Goal: Transaction & Acquisition: Purchase product/service

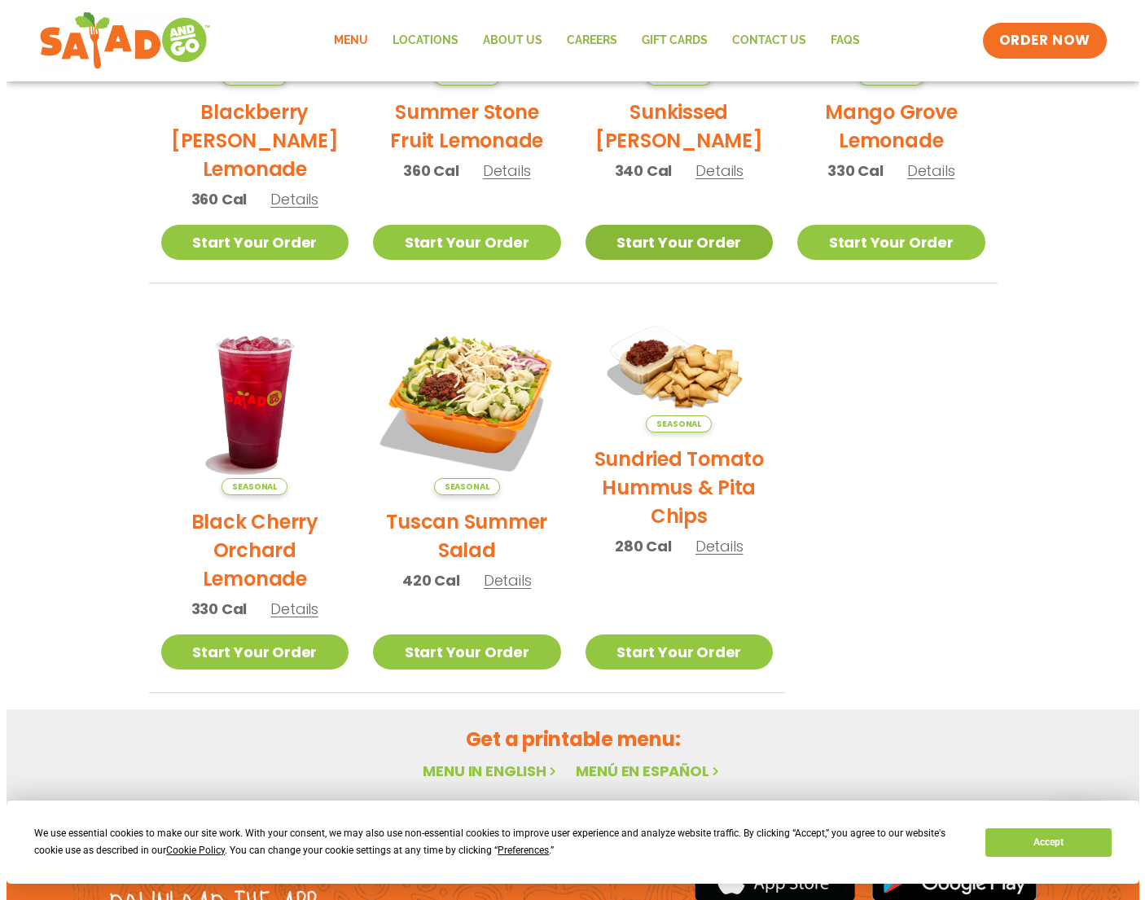
scroll to position [570, 0]
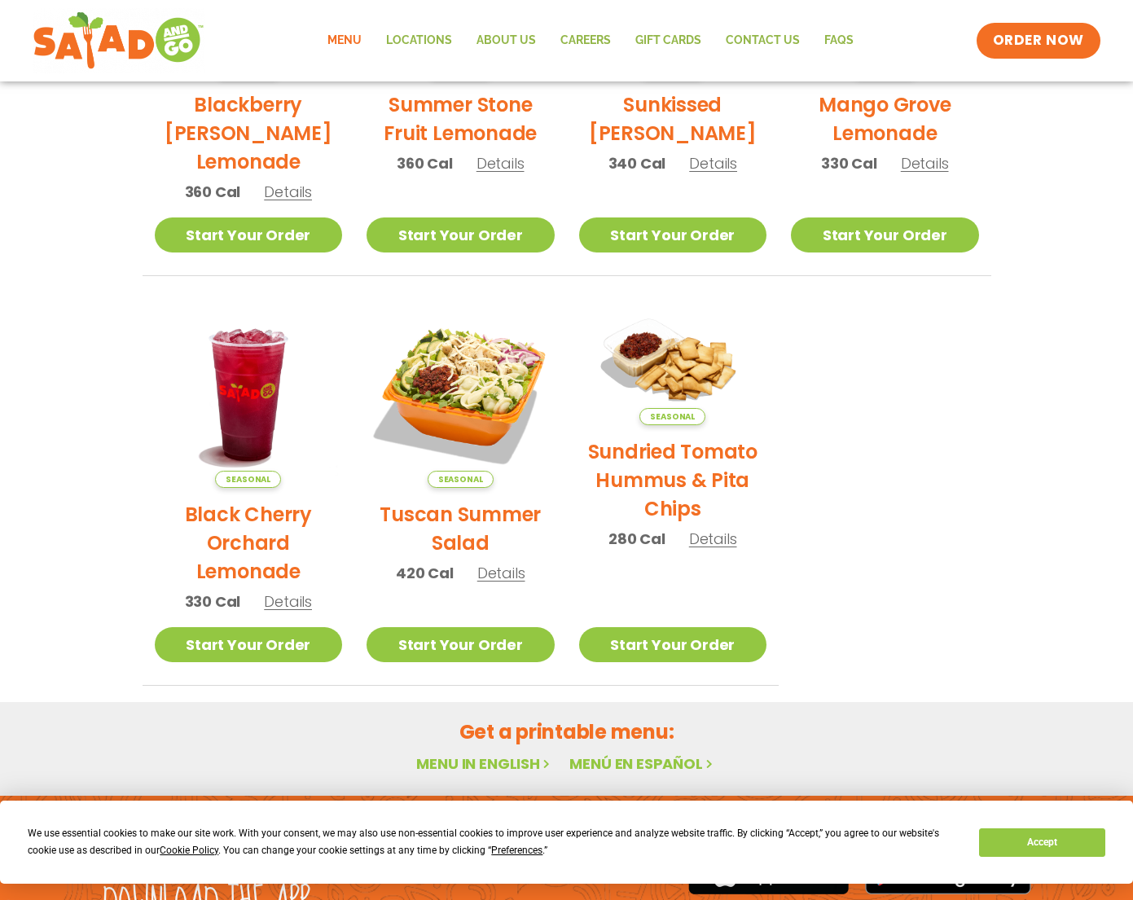
click at [299, 608] on span "Details" at bounding box center [288, 601] width 48 height 20
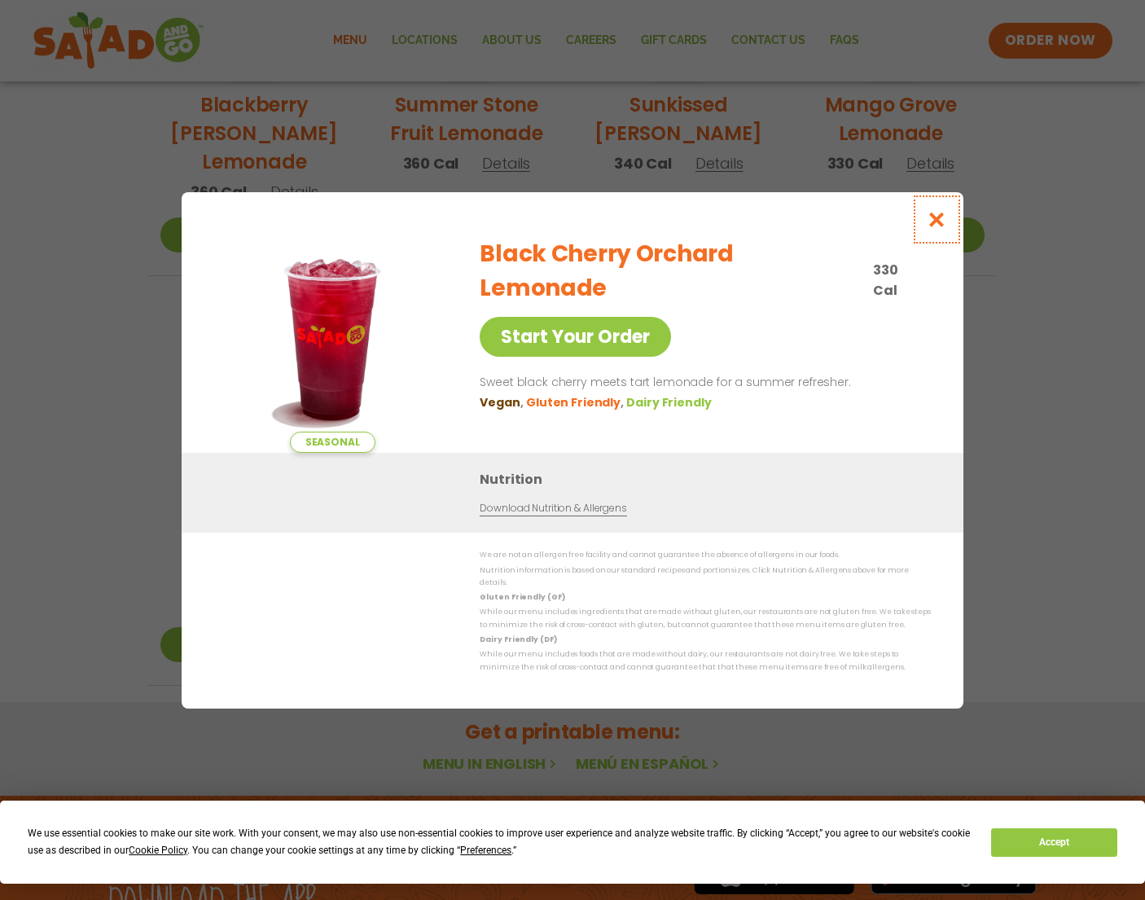
click at [944, 228] on icon "Close modal" at bounding box center [937, 219] width 20 height 17
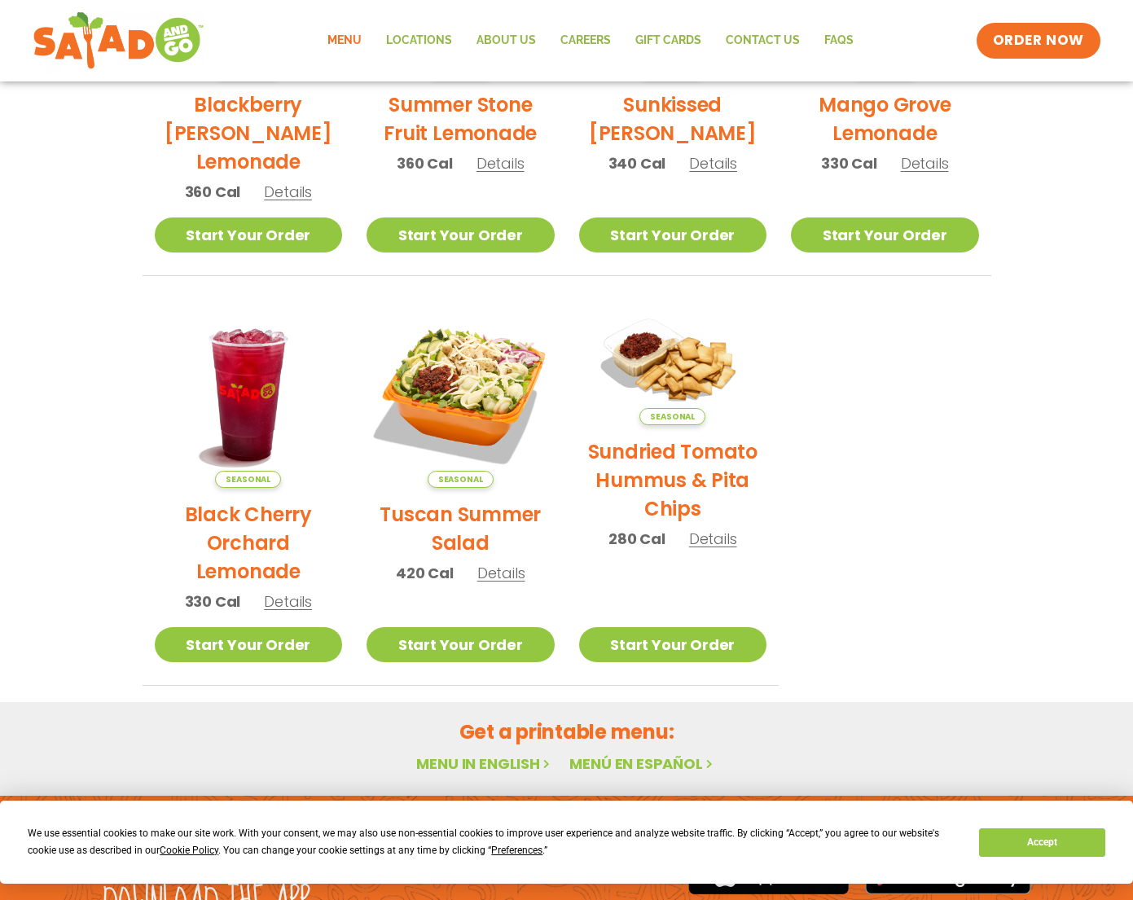
click at [289, 607] on span "Details" at bounding box center [288, 601] width 48 height 20
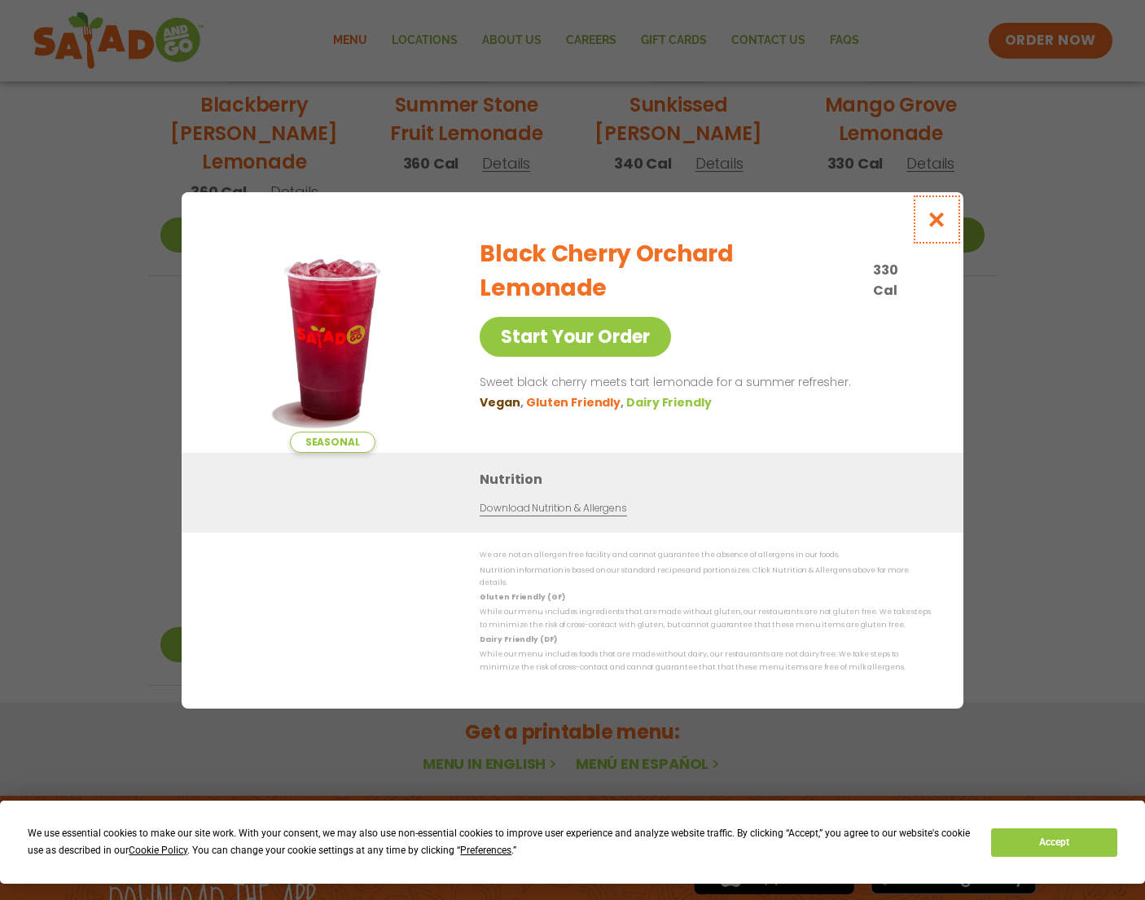
click at [942, 225] on icon "Close modal" at bounding box center [937, 219] width 20 height 17
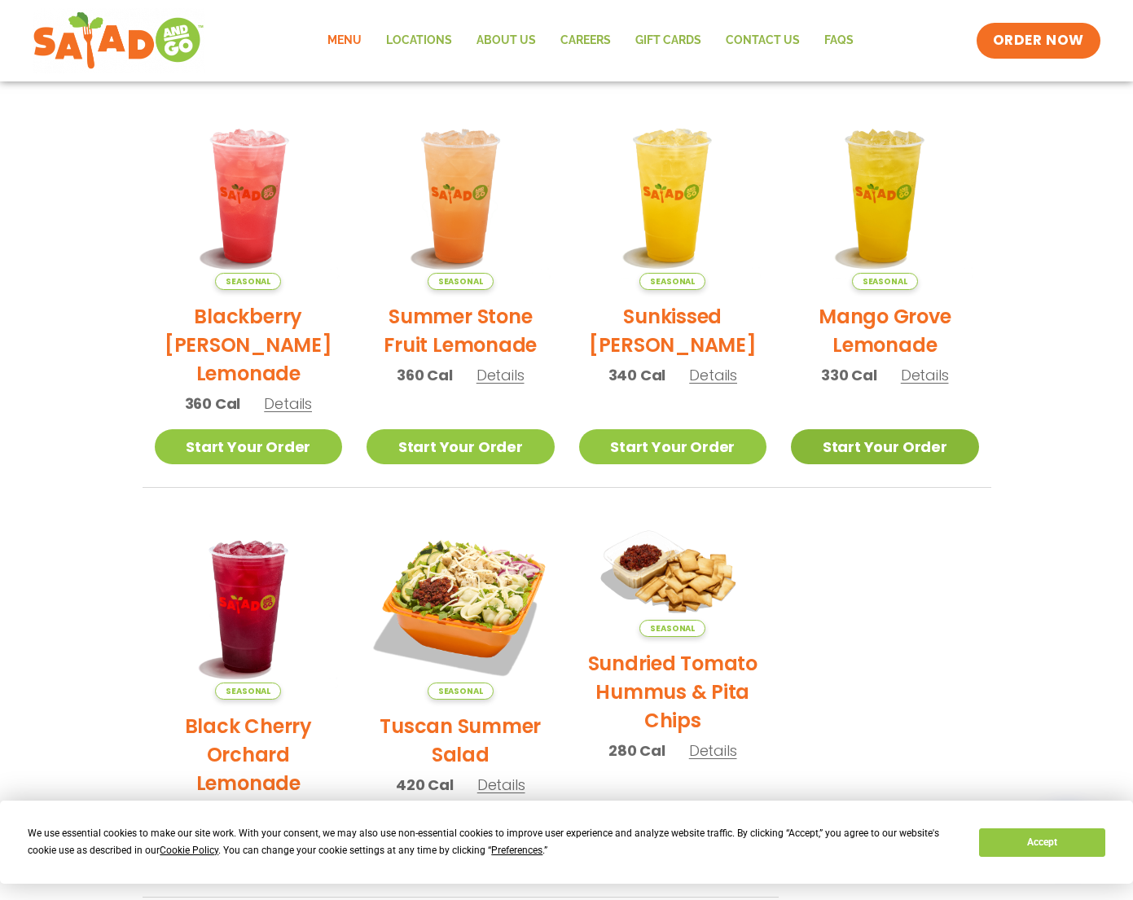
scroll to position [356, 0]
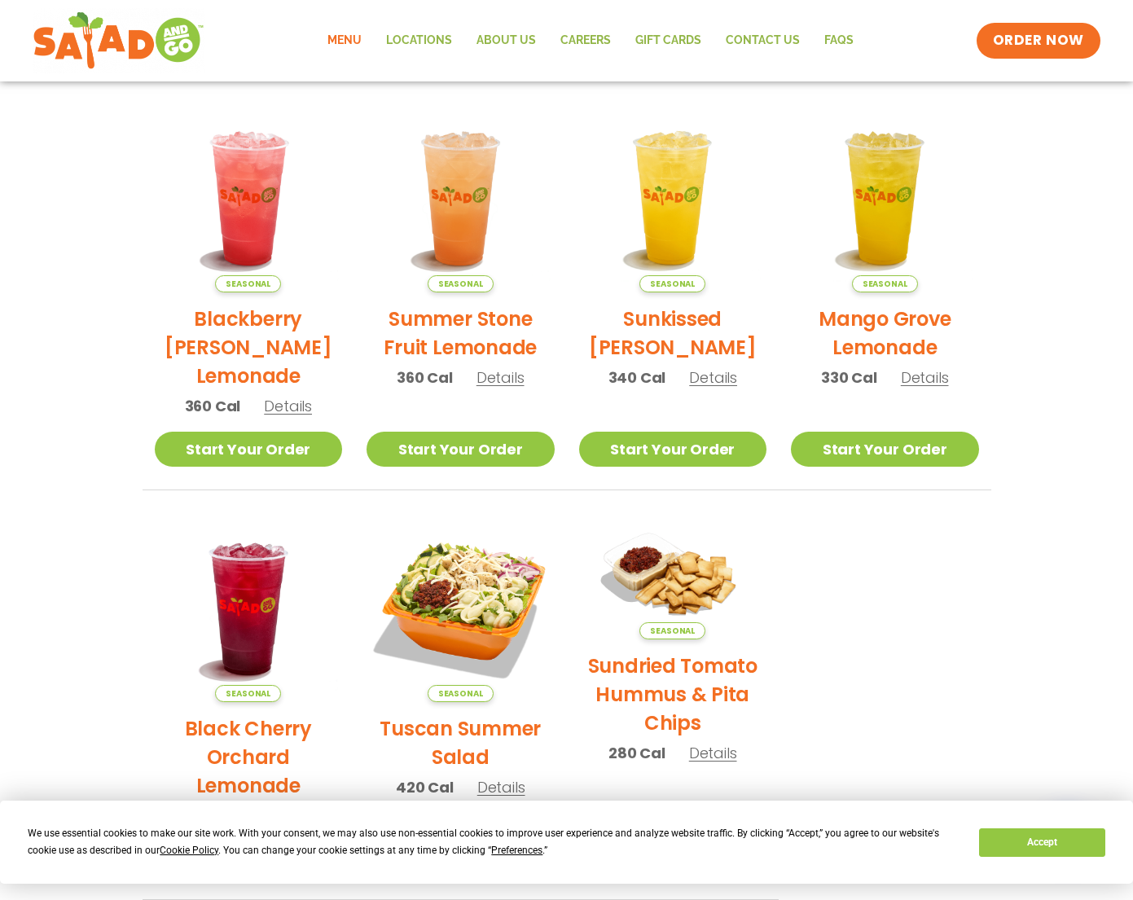
click at [709, 330] on h2 "Sunkissed [PERSON_NAME]" at bounding box center [673, 333] width 188 height 57
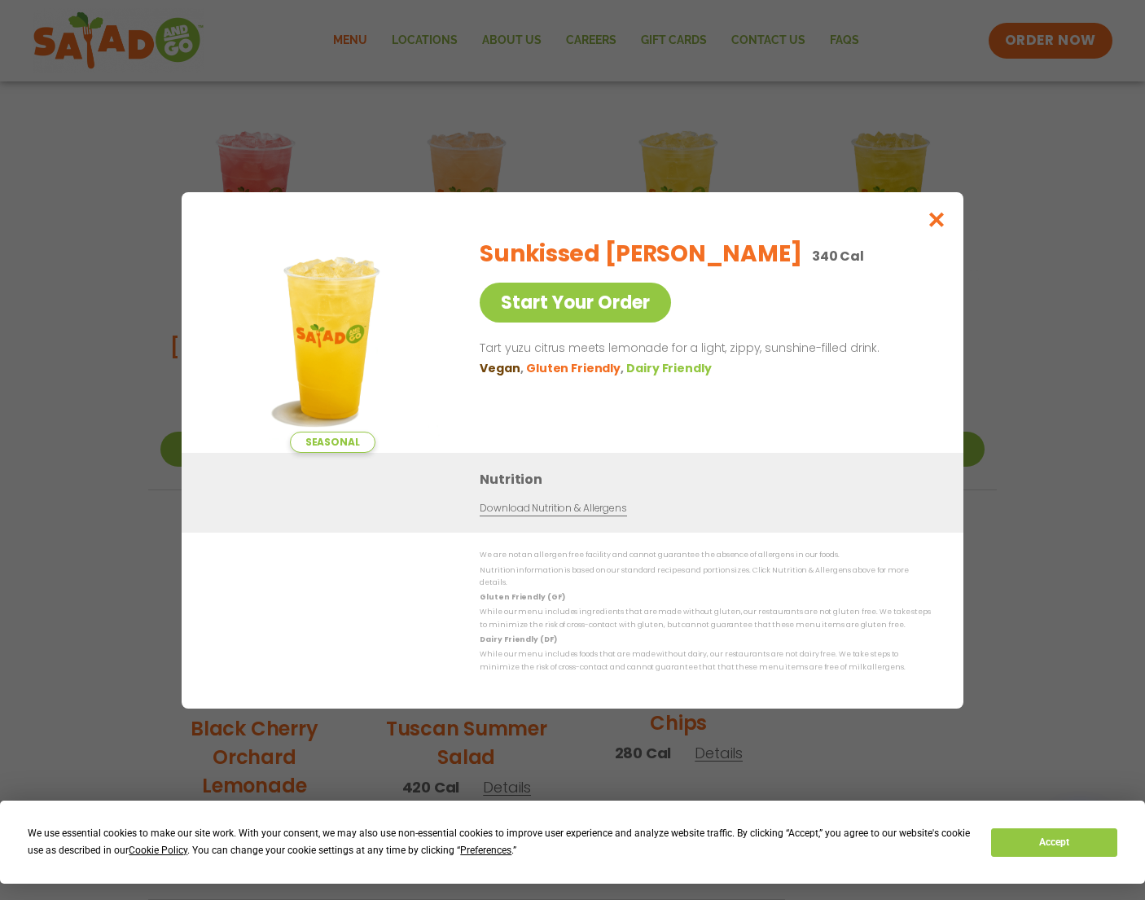
click at [1050, 481] on div "Seasonal Start Your Order Sunkissed [PERSON_NAME] 340 Cal Start Your Order Tart…" at bounding box center [572, 450] width 1145 height 900
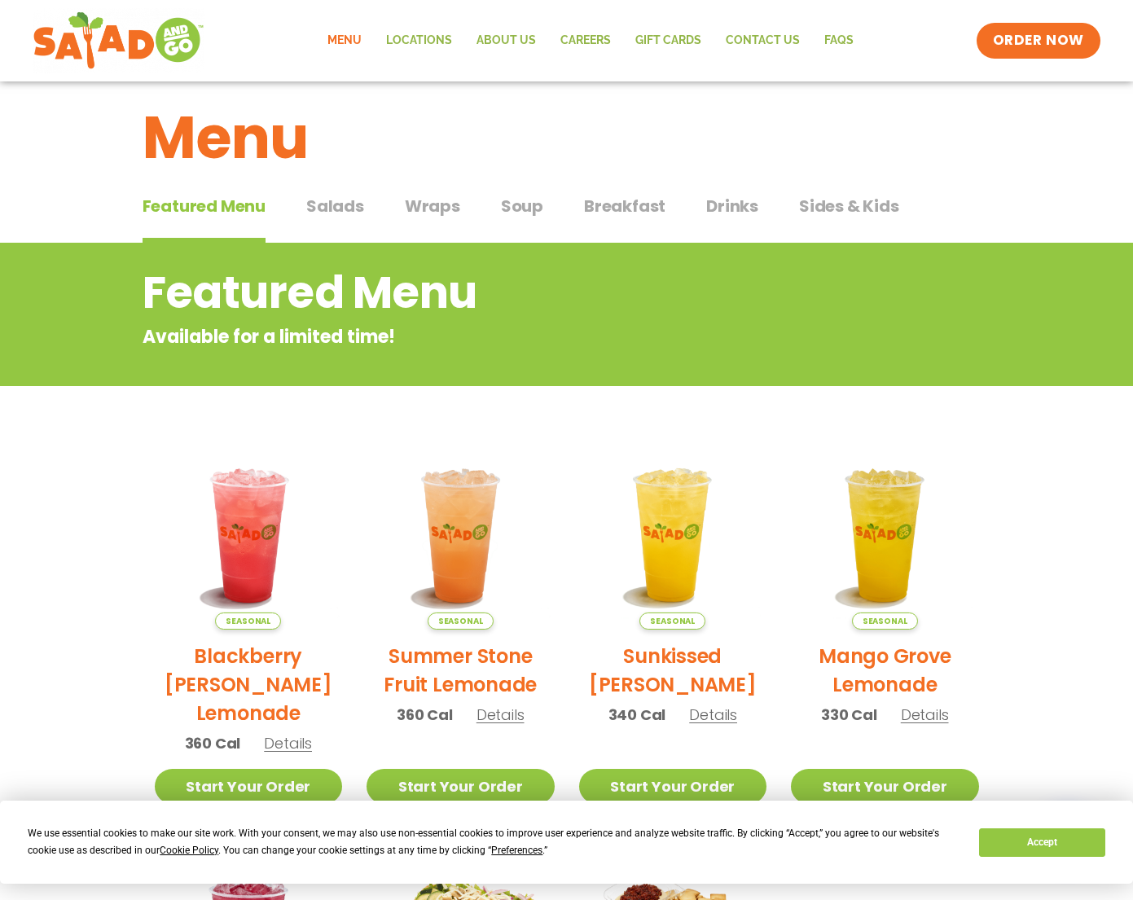
scroll to position [0, 0]
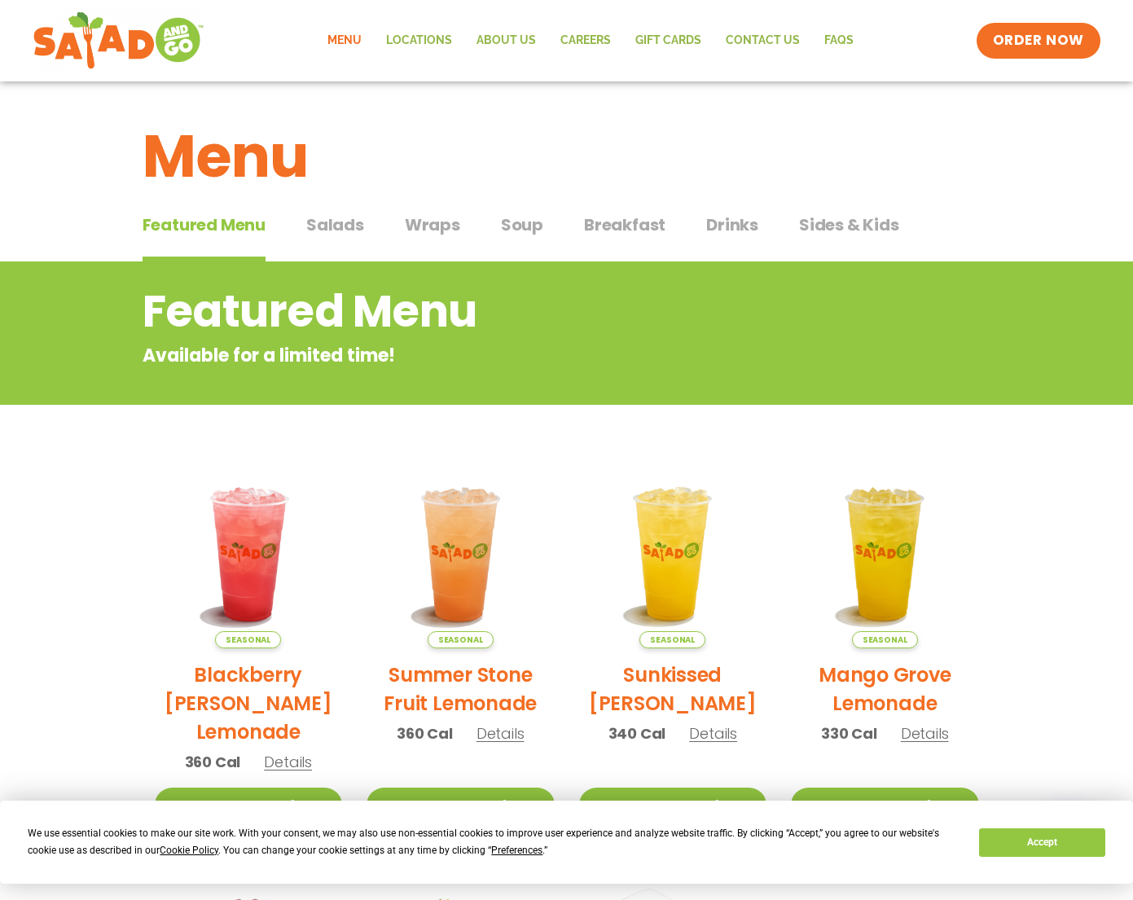
click at [325, 236] on span "Salads" at bounding box center [335, 225] width 58 height 24
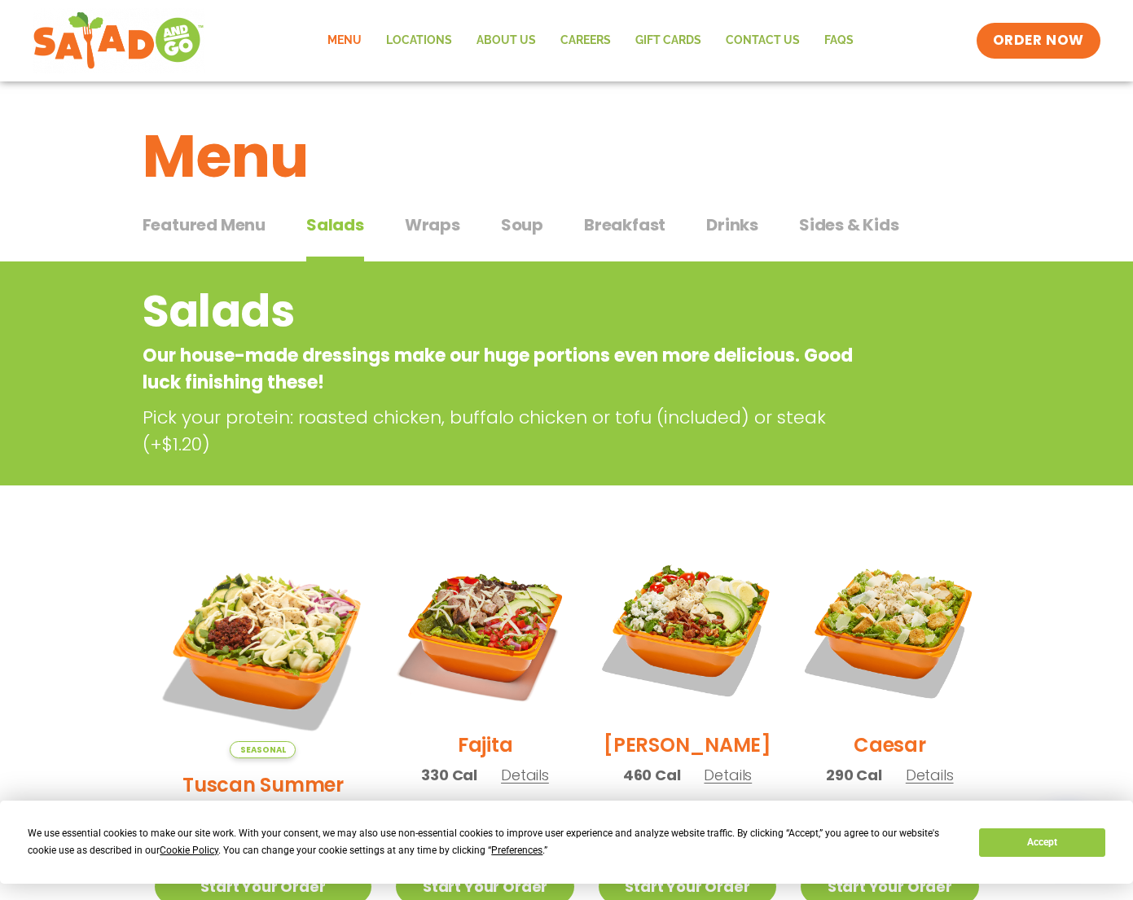
click at [521, 226] on span "Soup" at bounding box center [522, 225] width 42 height 24
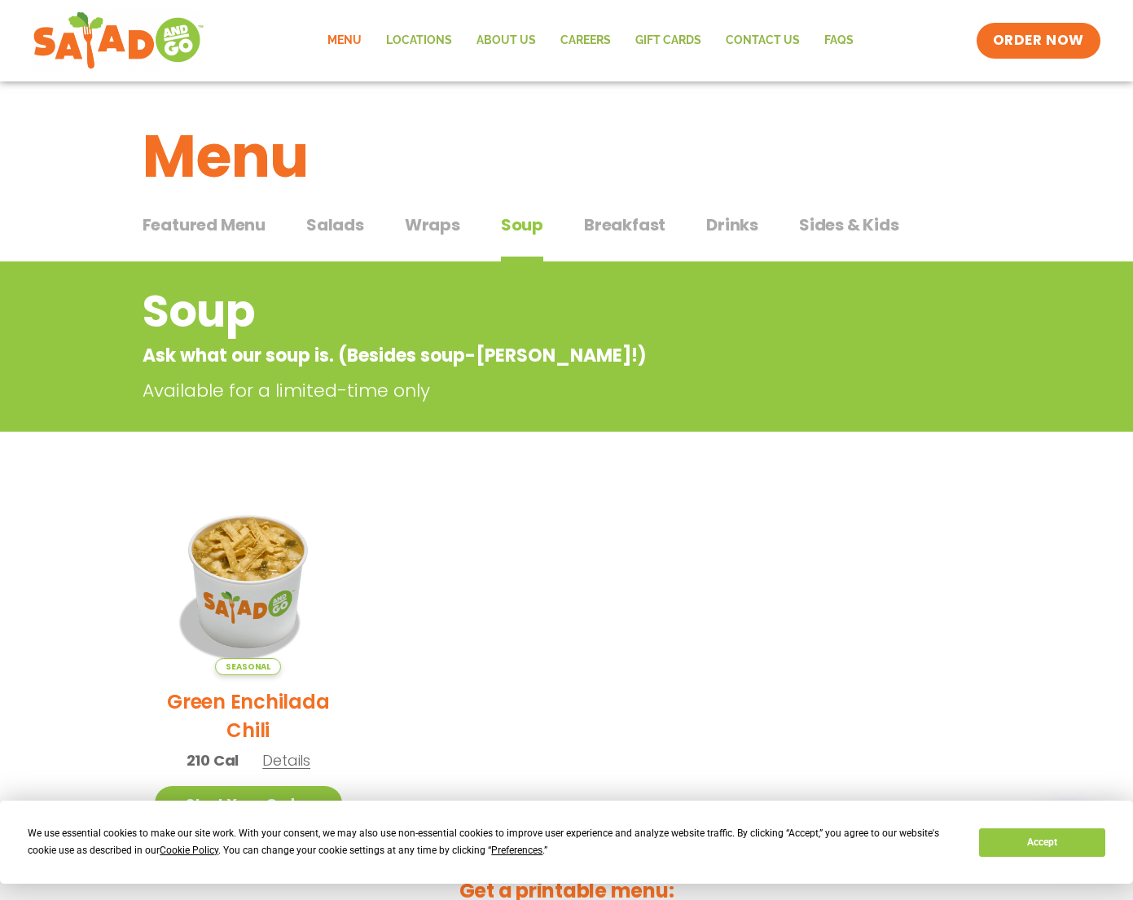
click at [426, 226] on span "Wraps" at bounding box center [432, 225] width 55 height 24
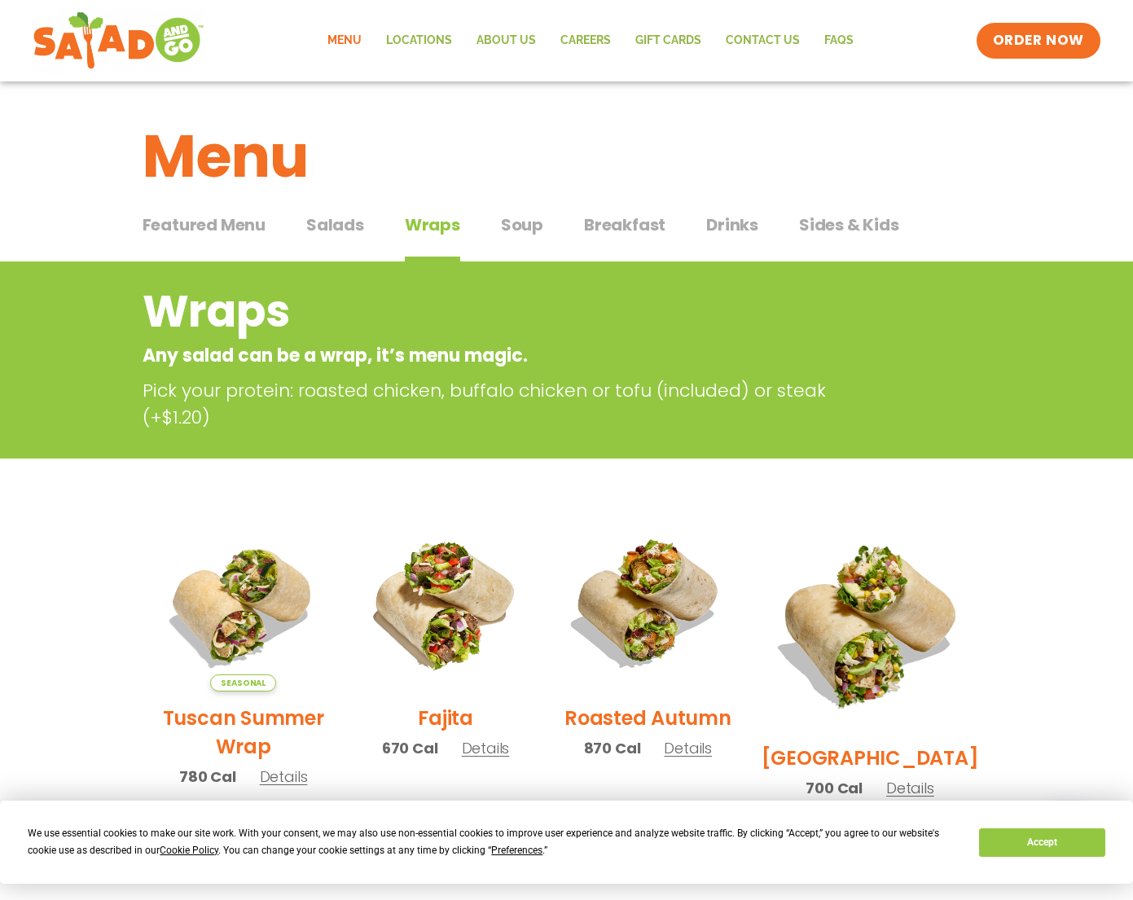
click at [636, 213] on span "Breakfast" at bounding box center [624, 225] width 81 height 24
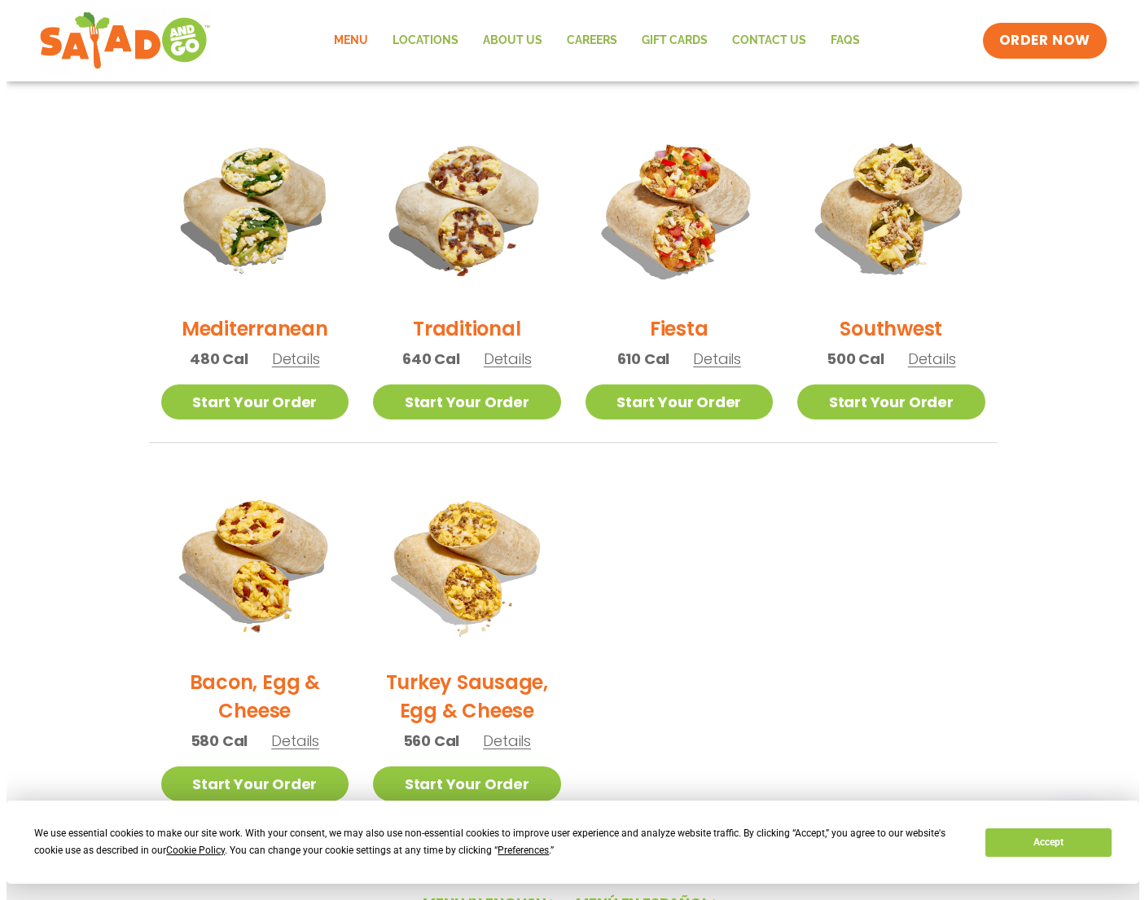
scroll to position [407, 0]
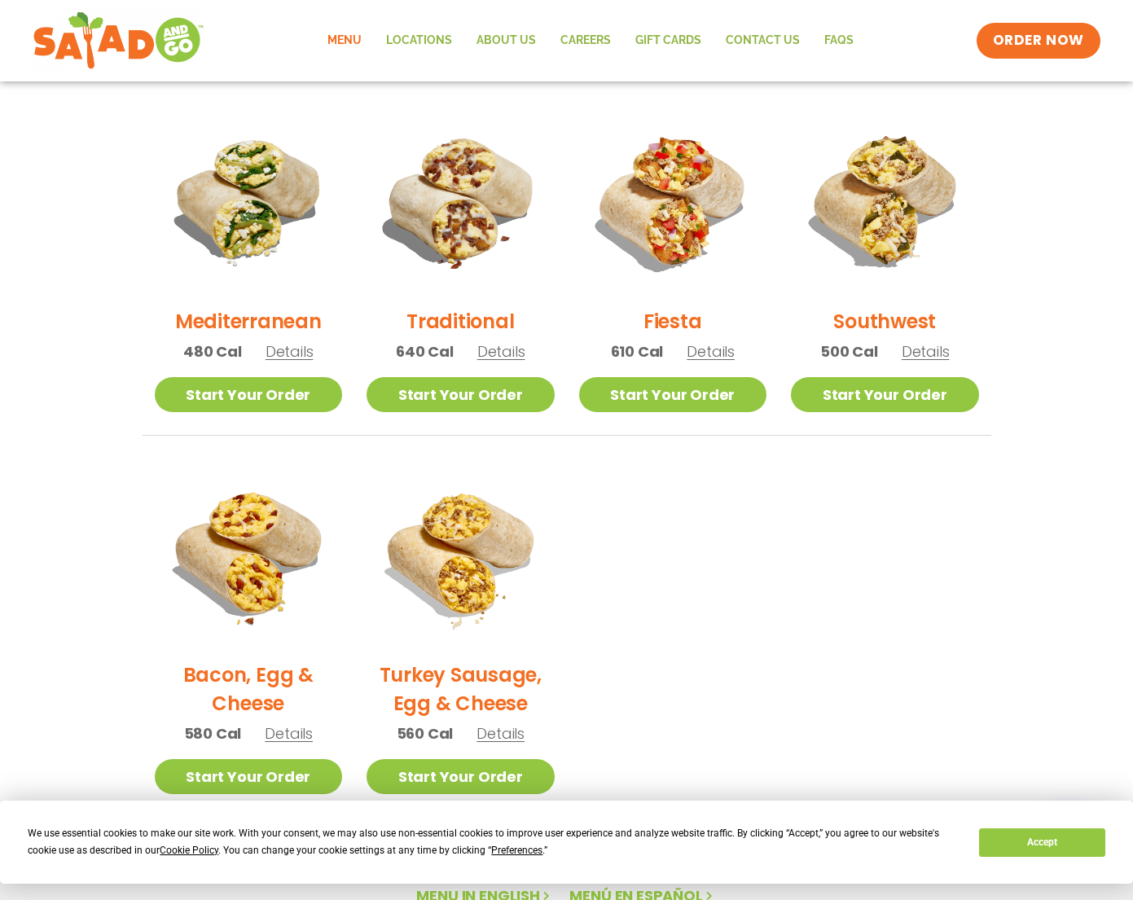
click at [296, 354] on span "Details" at bounding box center [290, 351] width 48 height 20
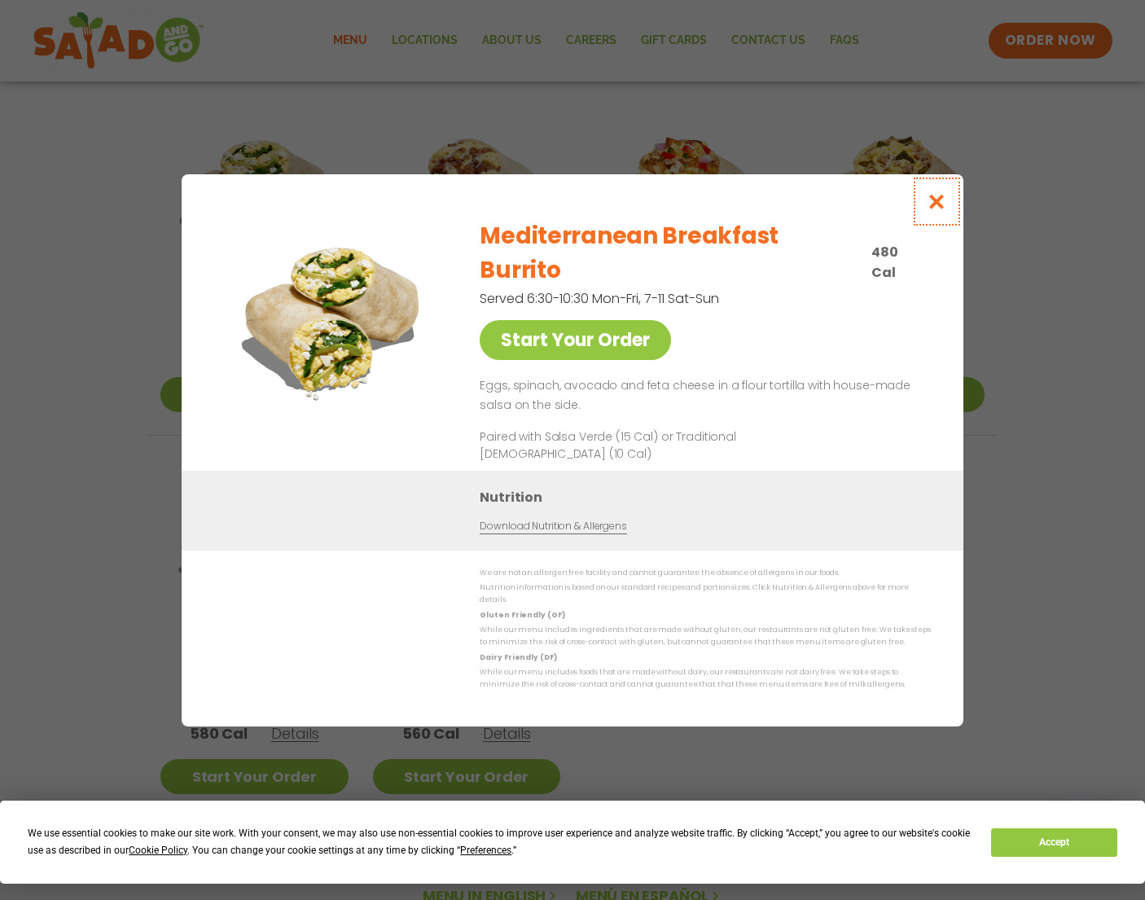
click at [937, 210] on icon "Close modal" at bounding box center [937, 201] width 20 height 17
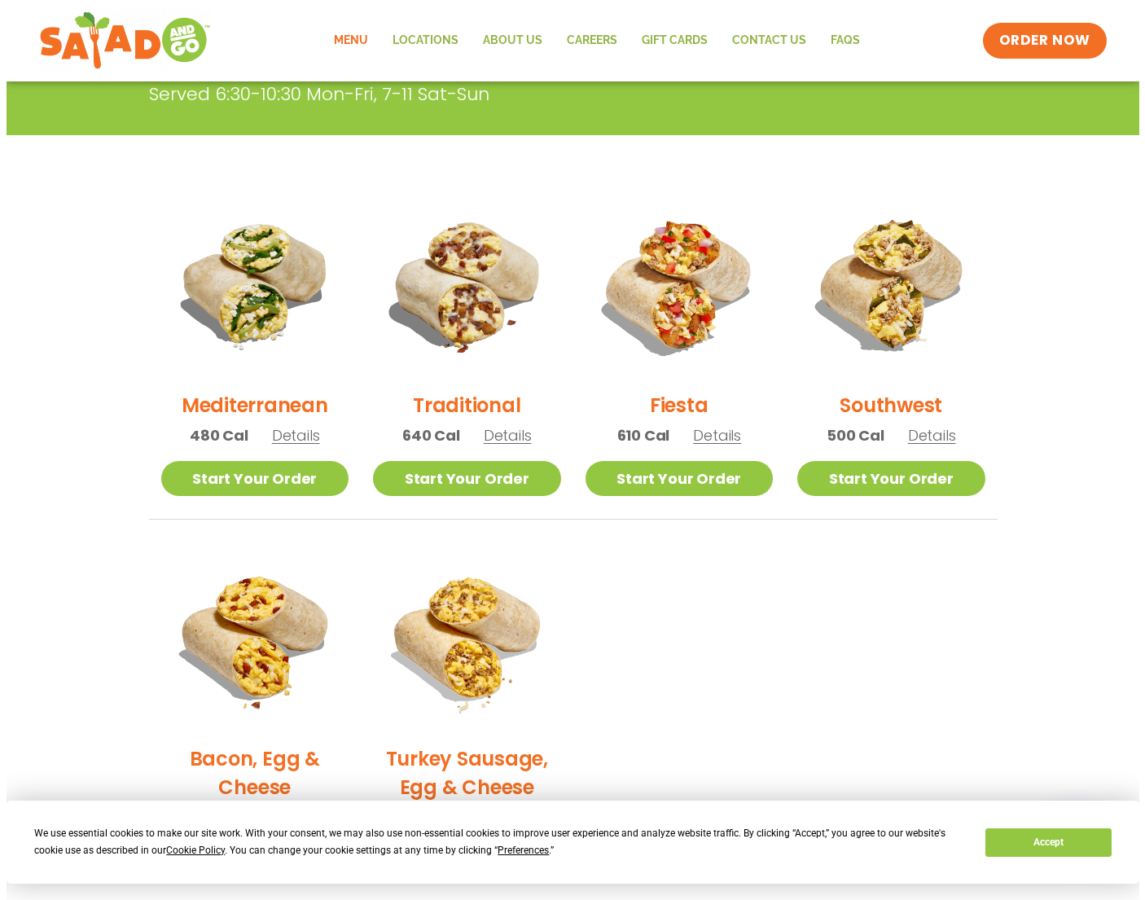
scroll to position [244, 0]
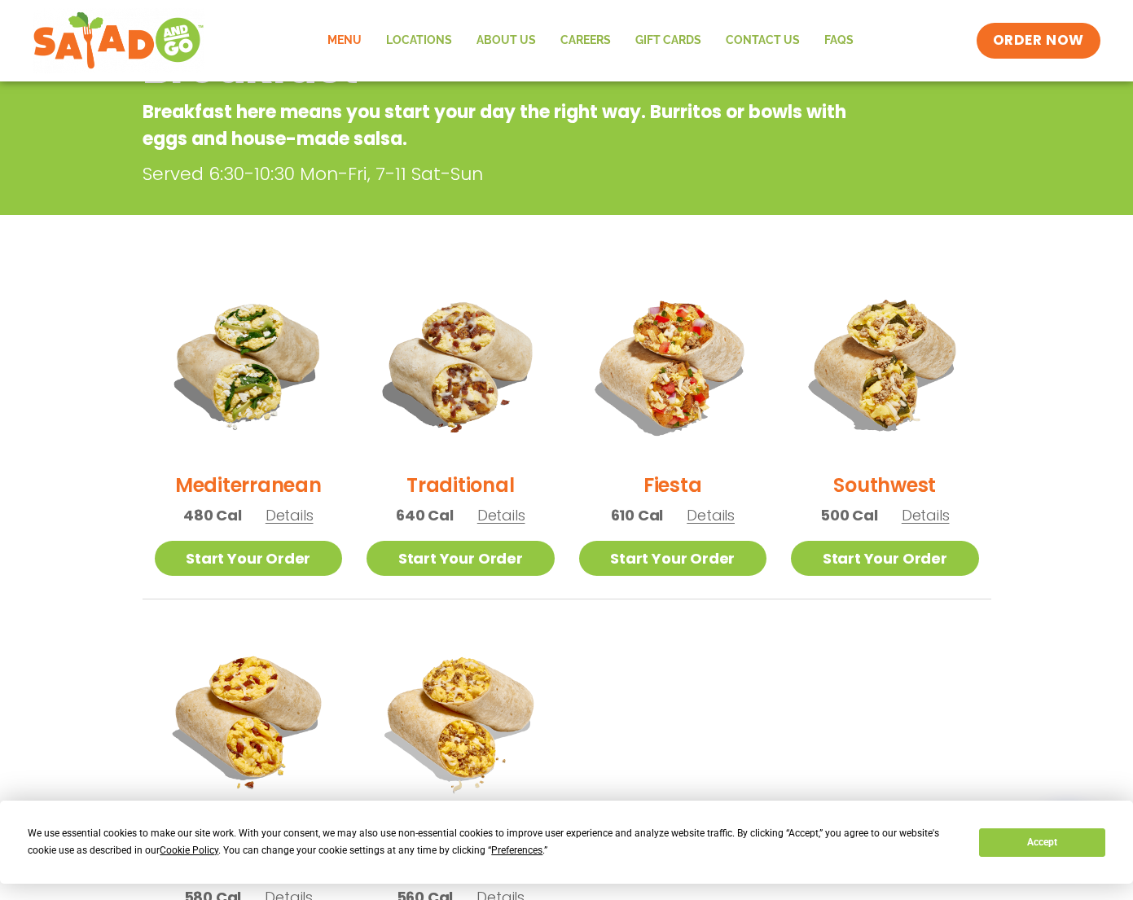
click at [707, 516] on span "Details" at bounding box center [711, 515] width 48 height 20
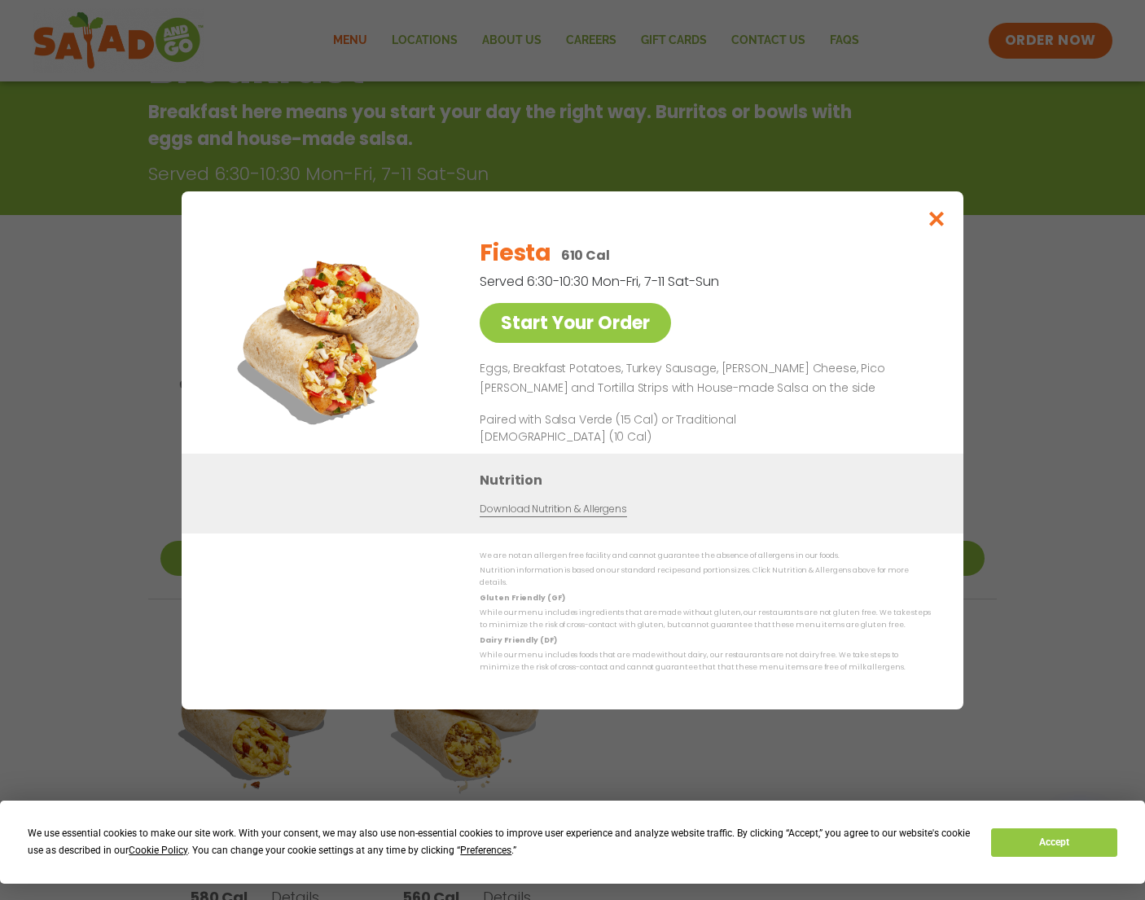
click at [975, 229] on div "Start Your Order Fiesta 610 Cal Served 6:30-10:30 Mon-Fri, 7-11 Sat-Sun Start Y…" at bounding box center [572, 450] width 1145 height 900
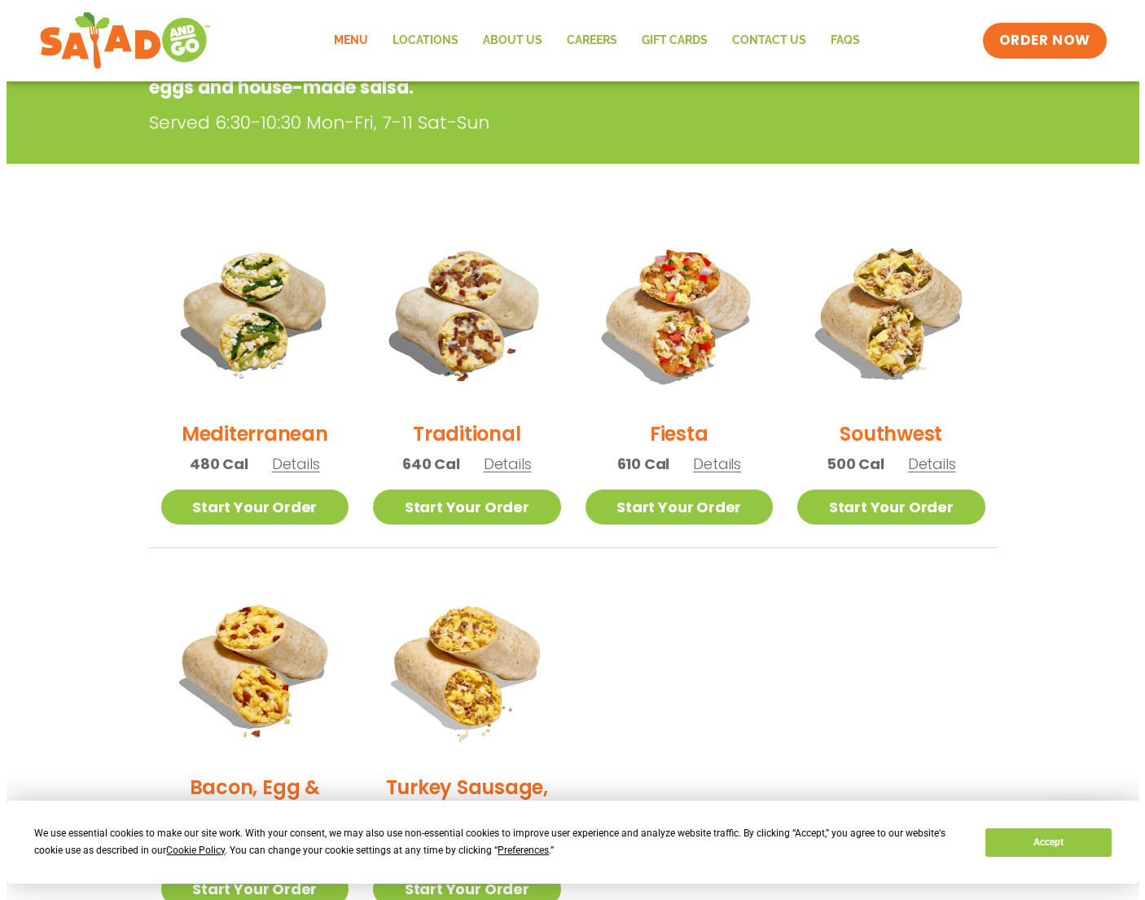
scroll to position [424, 0]
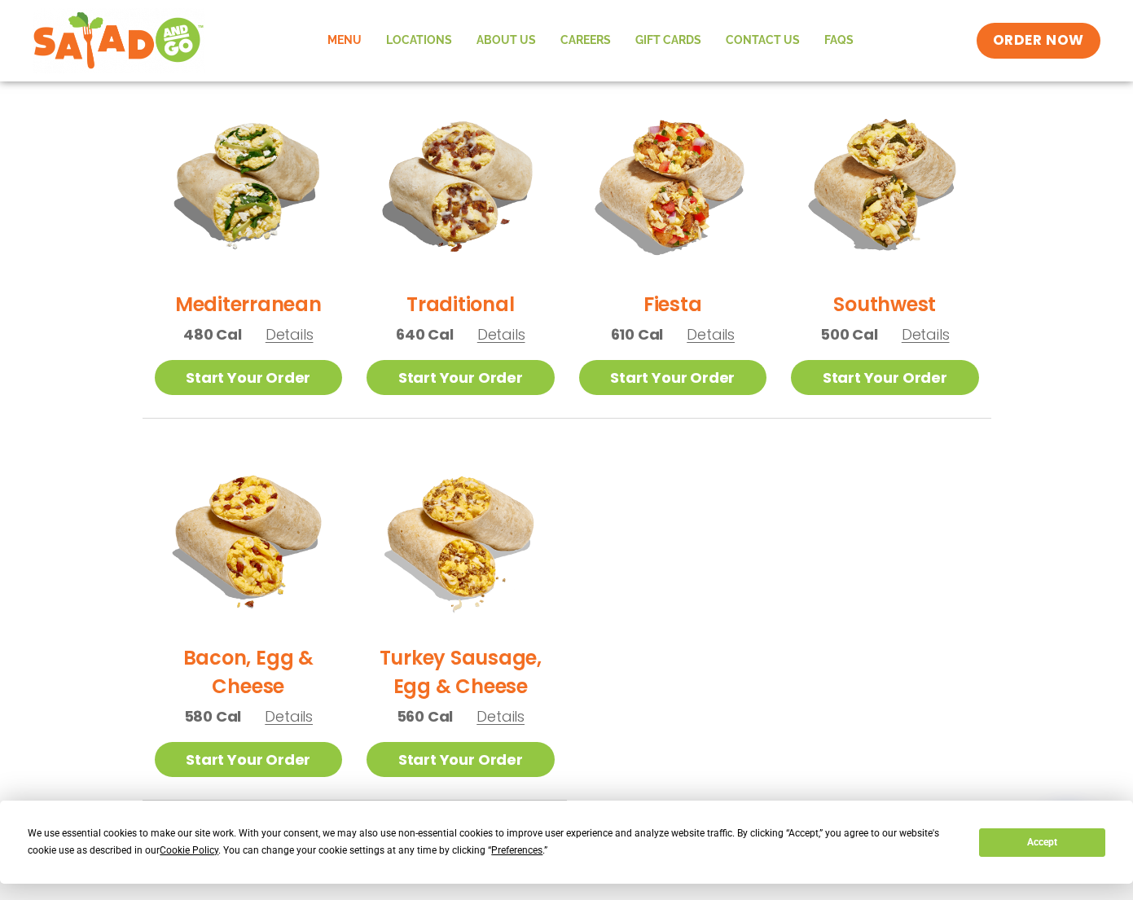
click at [920, 337] on span "Details" at bounding box center [926, 334] width 48 height 20
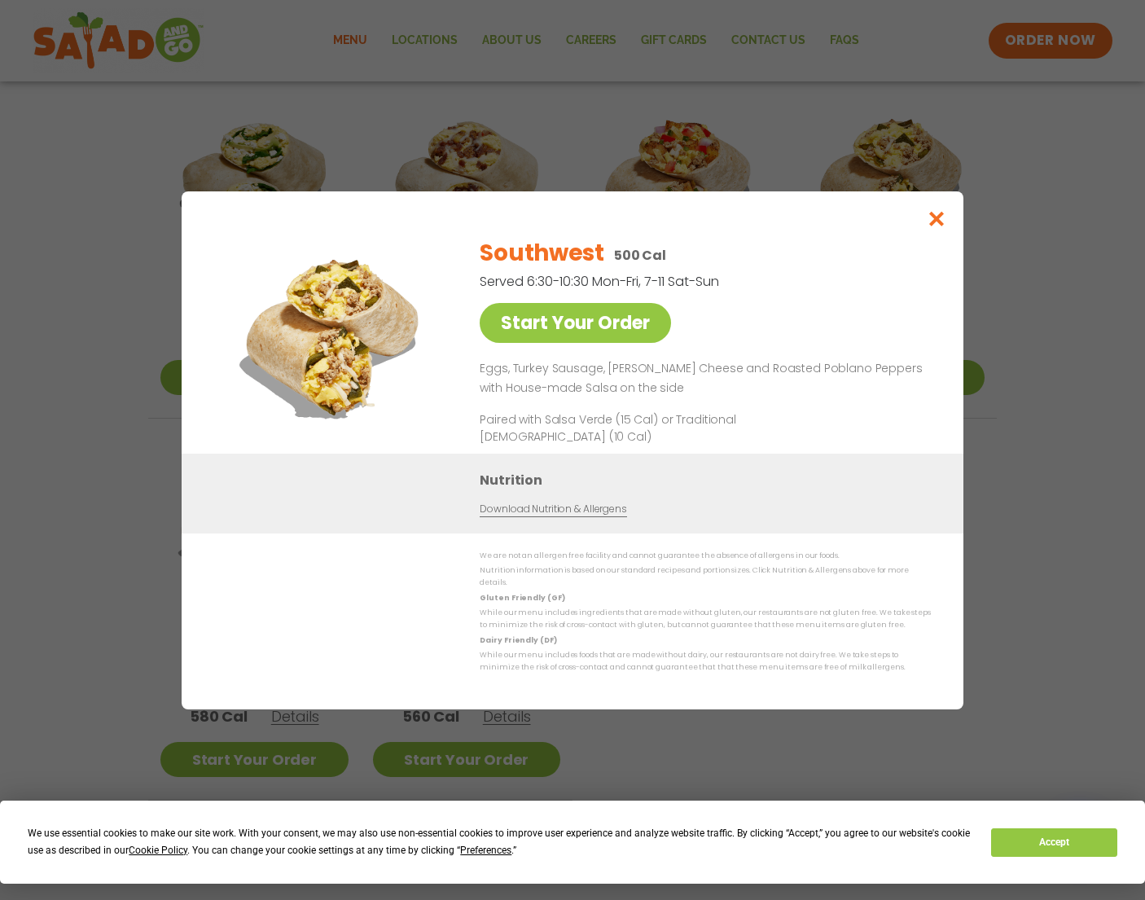
click at [1028, 384] on div "Start Your Order Southwest 500 Cal Served 6:30-10:30 Mon-Fri, 7-11 Sat-Sun Star…" at bounding box center [572, 450] width 1145 height 900
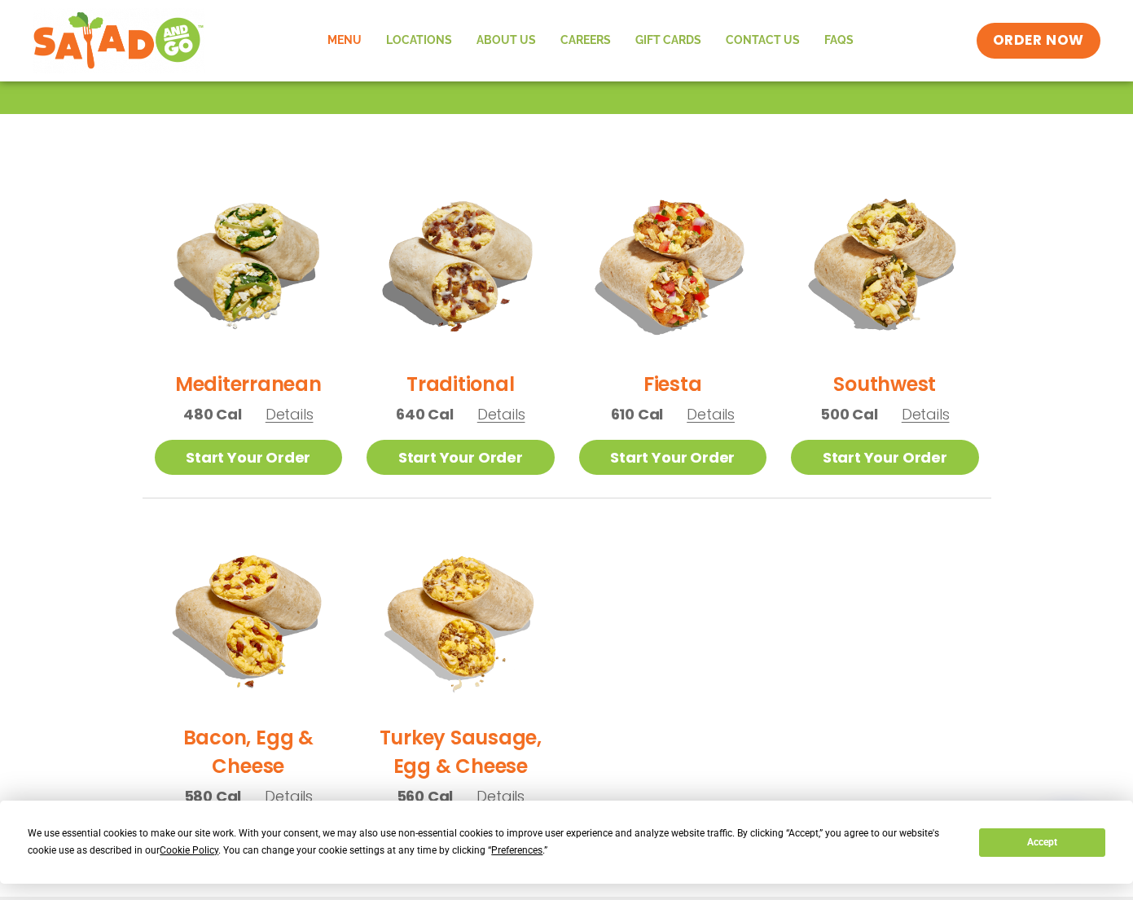
scroll to position [325, 0]
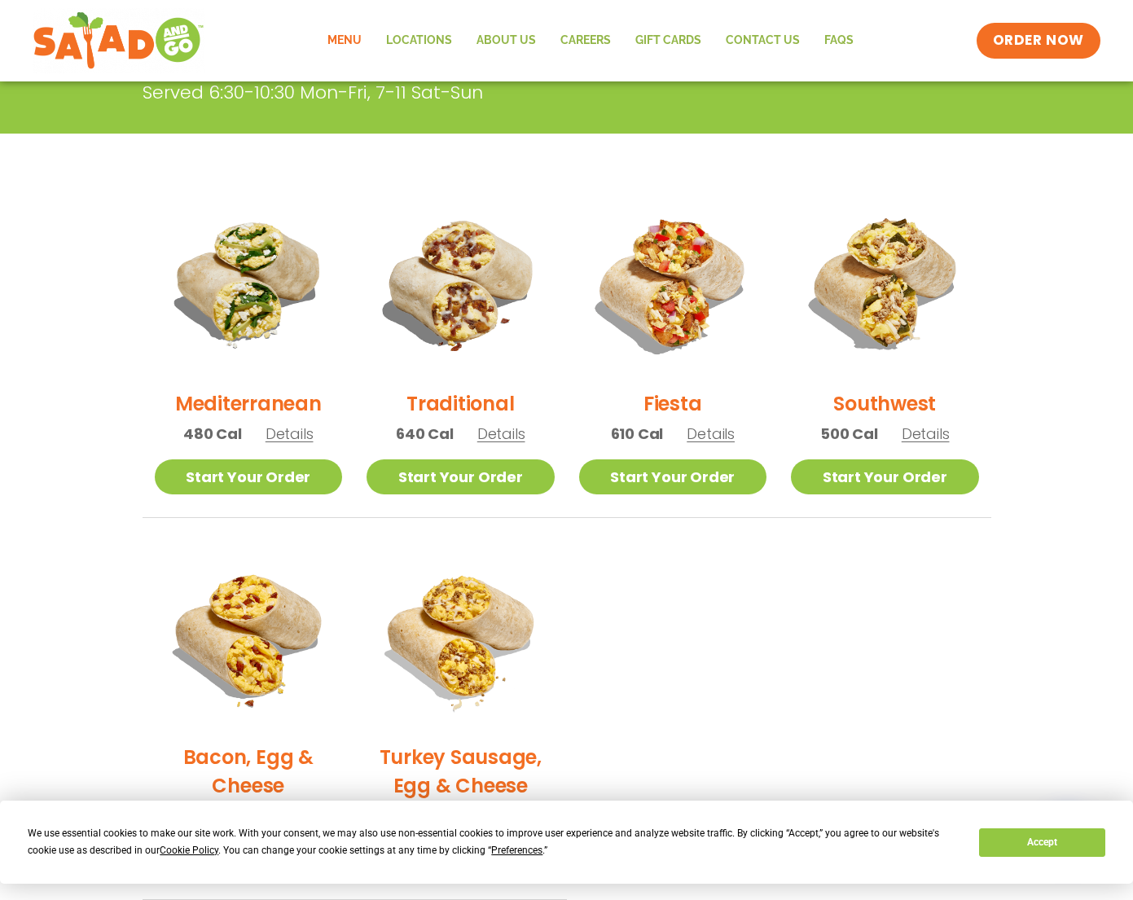
click at [717, 440] on span "Details" at bounding box center [711, 434] width 48 height 20
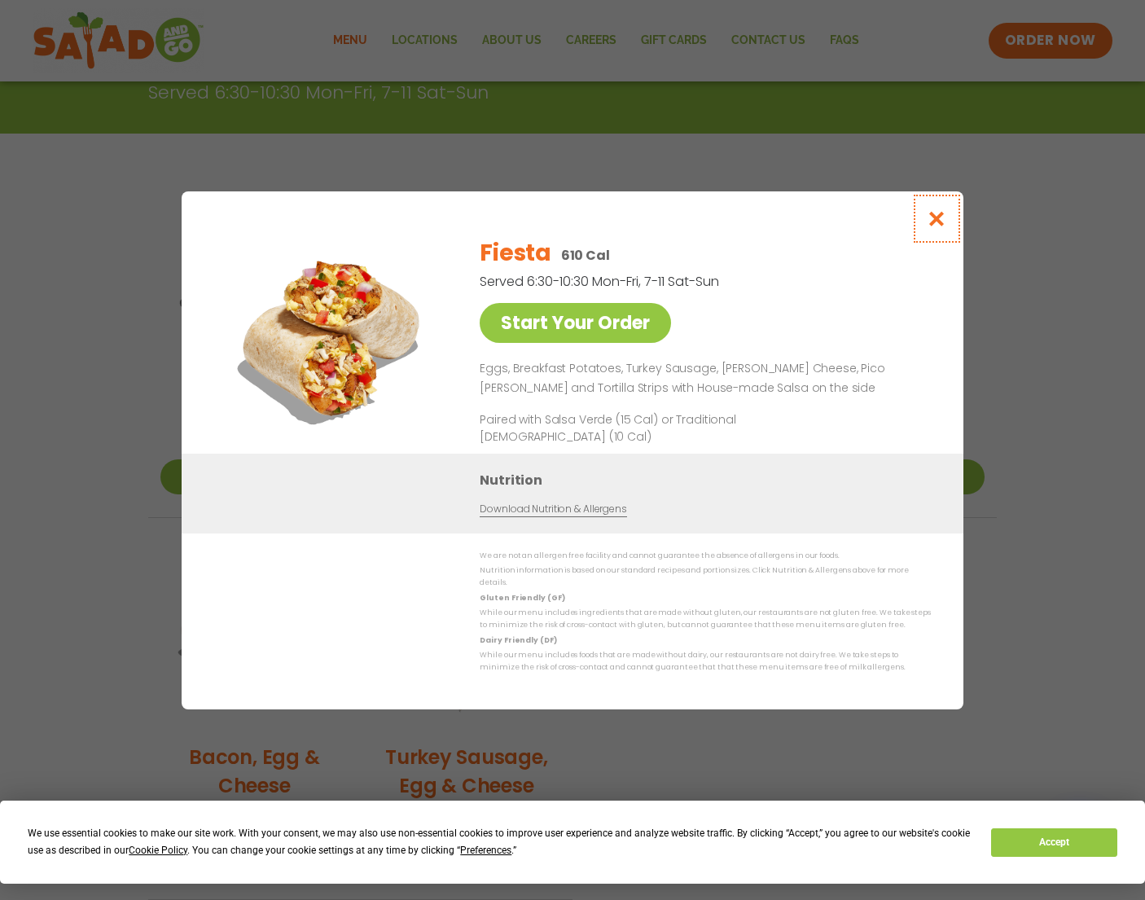
click at [933, 224] on icon "Close modal" at bounding box center [937, 218] width 20 height 17
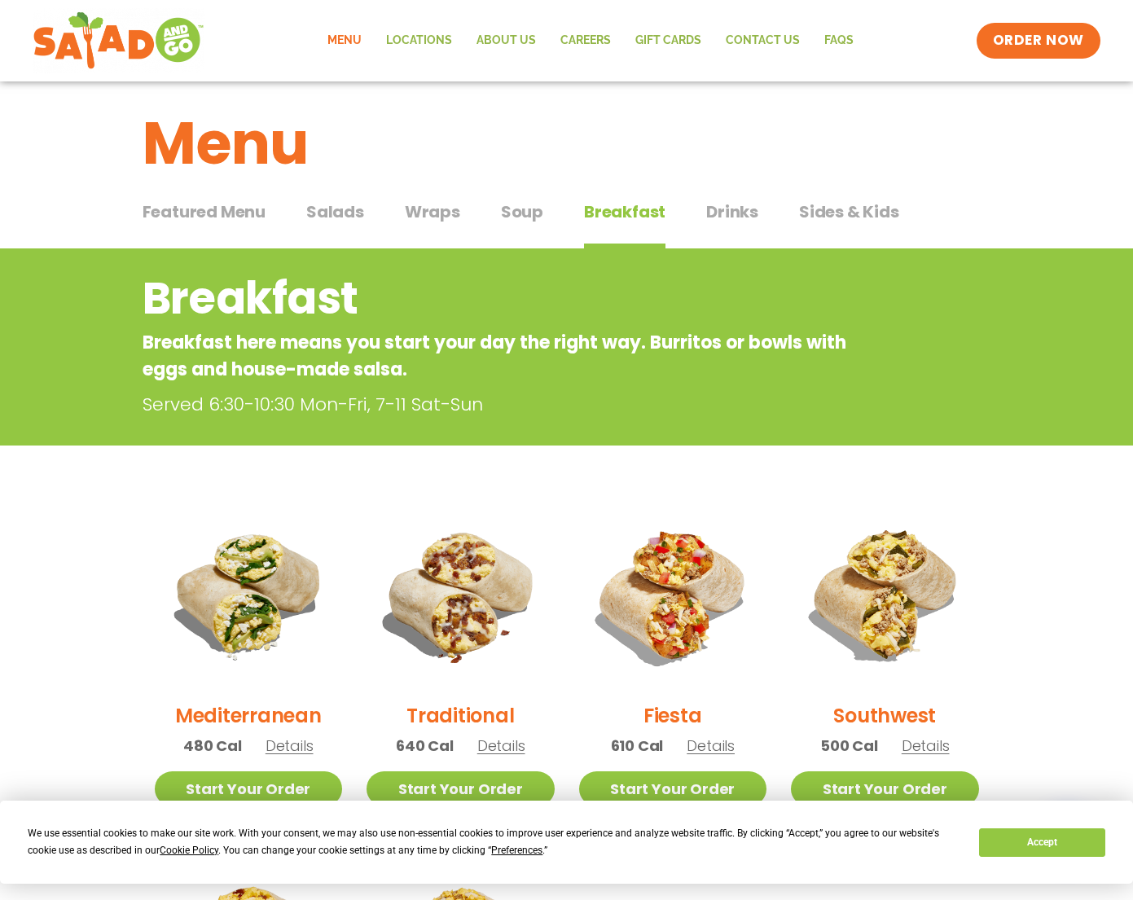
scroll to position [0, 0]
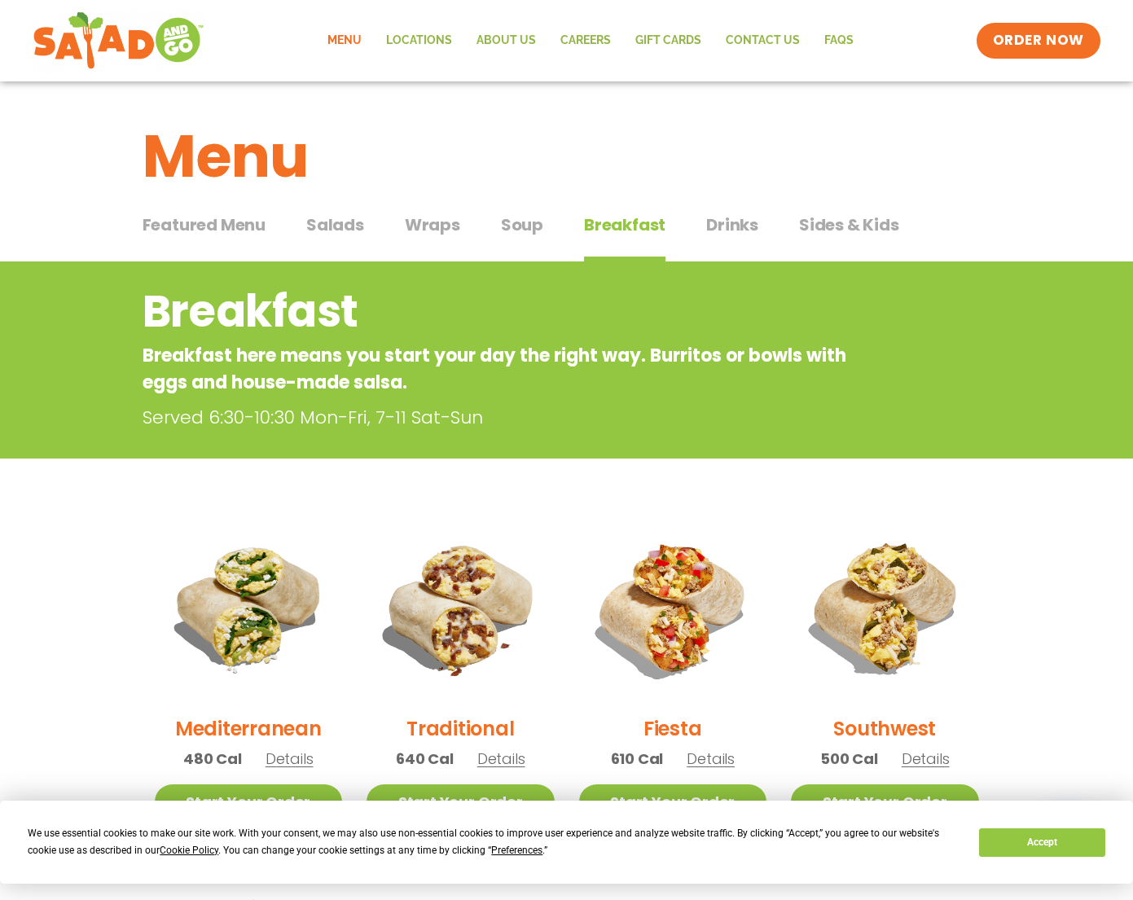
click at [747, 225] on span "Drinks" at bounding box center [732, 225] width 52 height 24
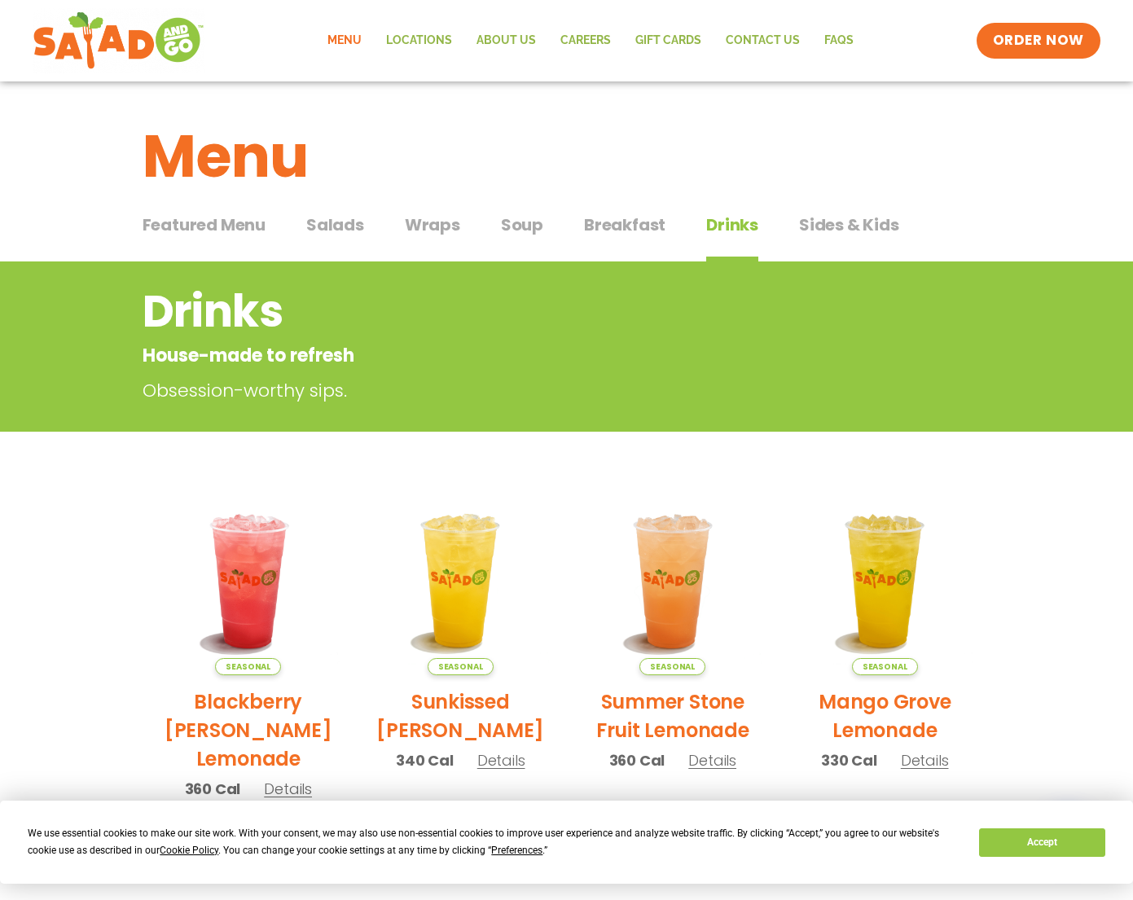
click at [843, 235] on span "Sides & Kids" at bounding box center [849, 225] width 100 height 24
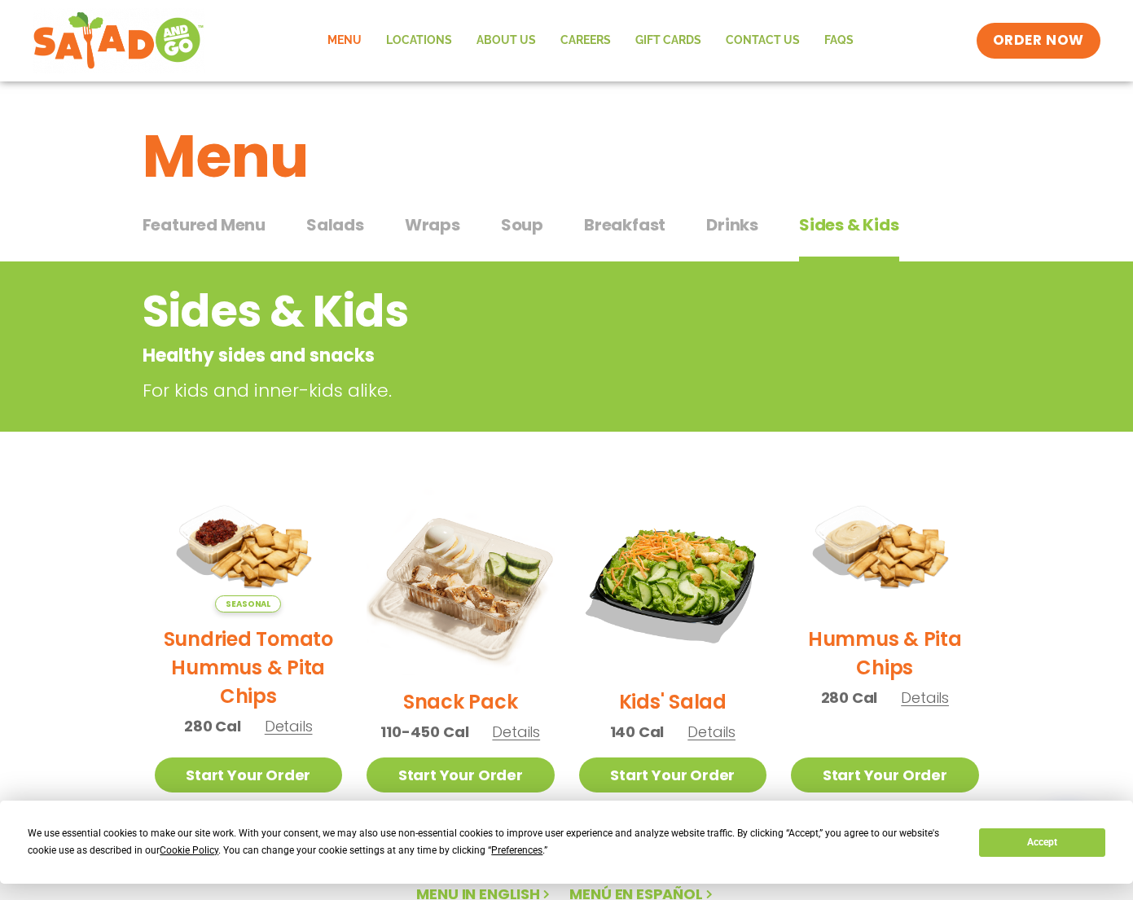
click at [183, 224] on span "Featured Menu" at bounding box center [204, 225] width 123 height 24
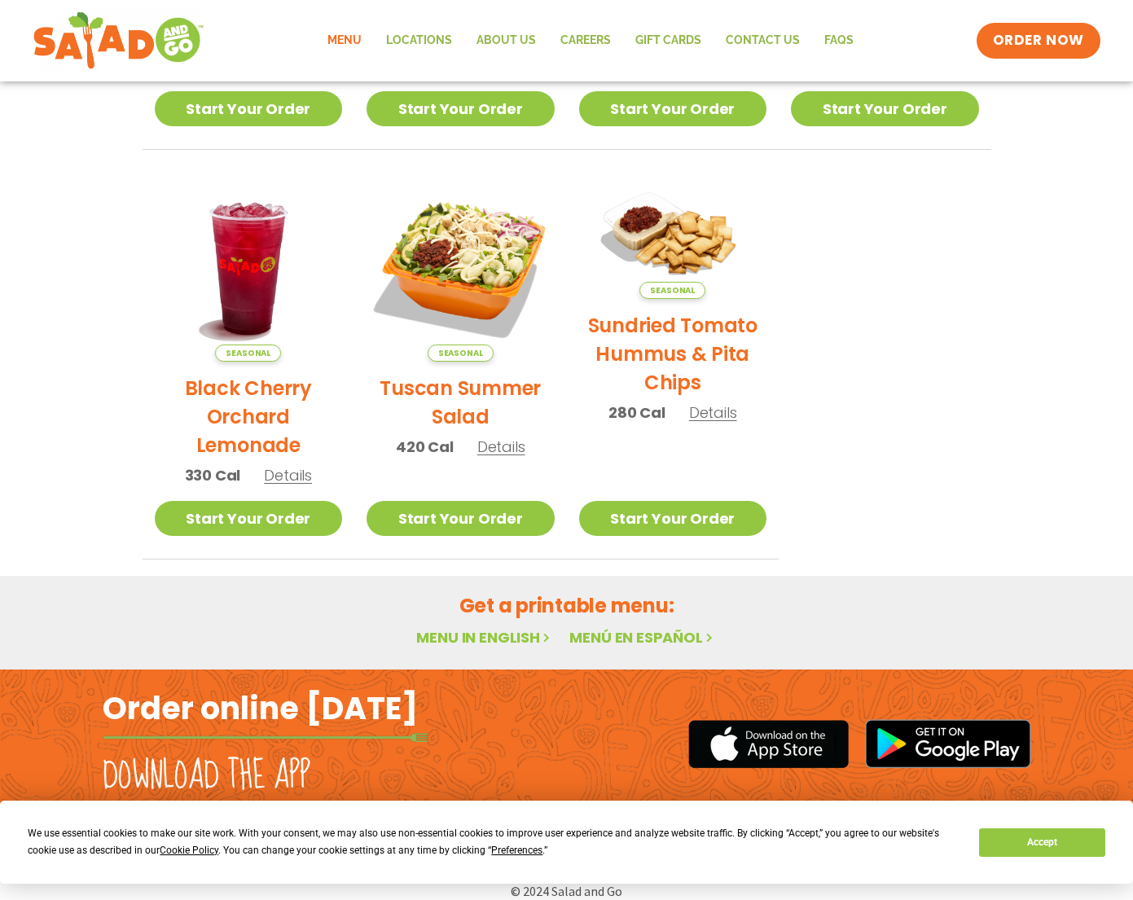
scroll to position [715, 0]
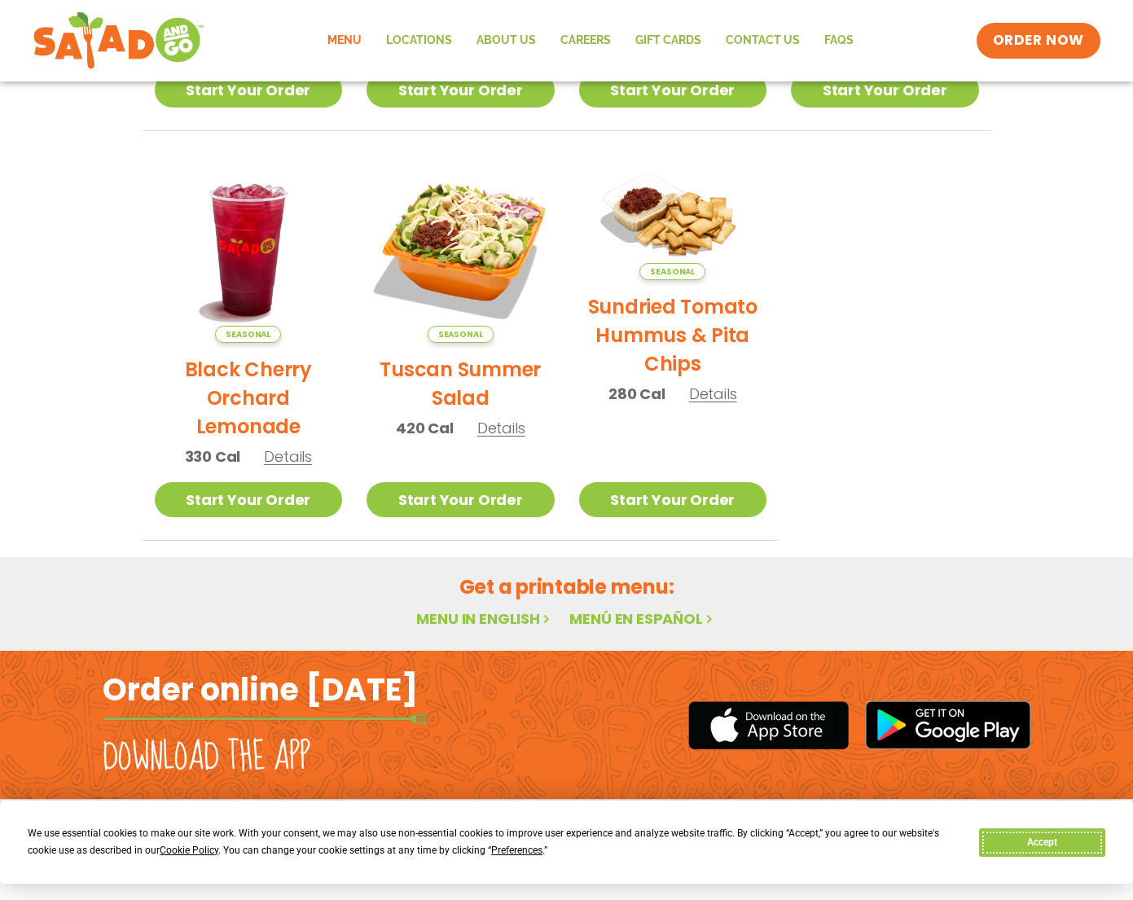
click at [1029, 844] on button "Accept" at bounding box center [1041, 842] width 125 height 29
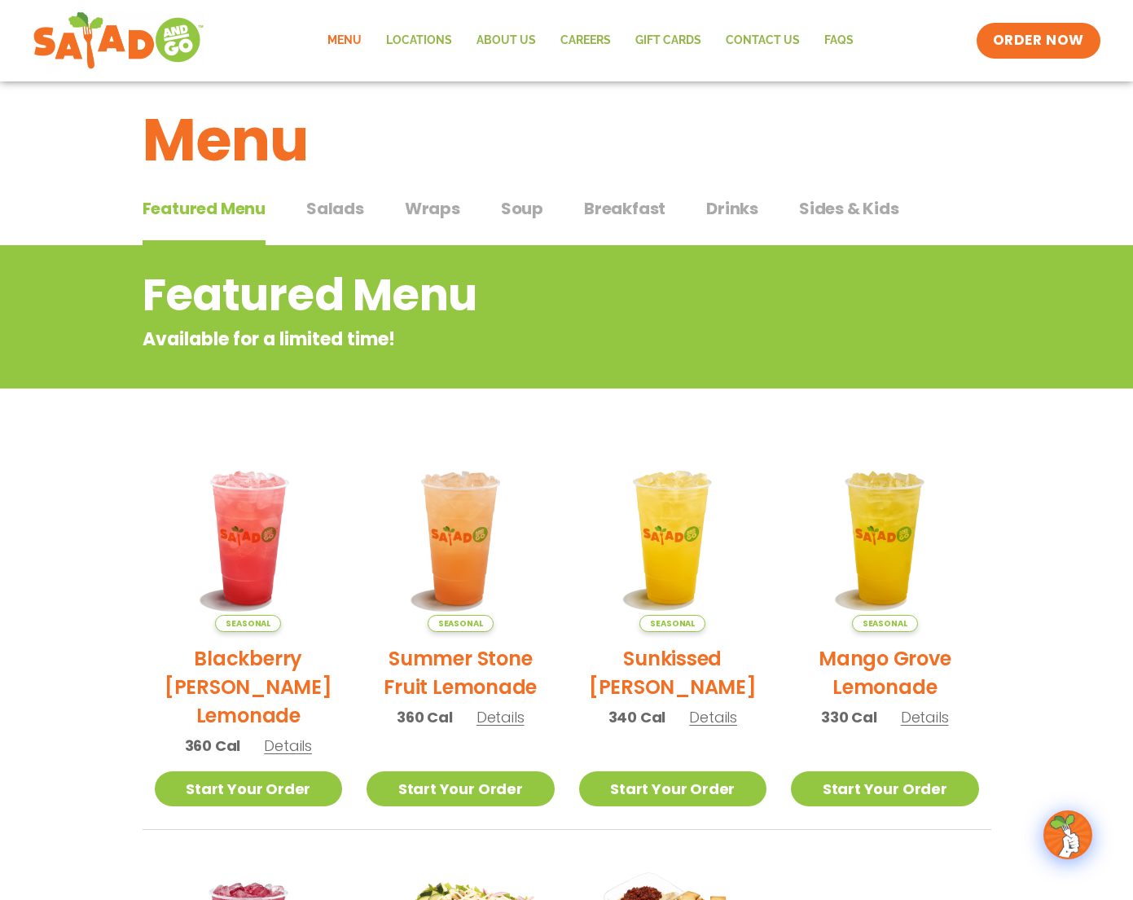
scroll to position [0, 0]
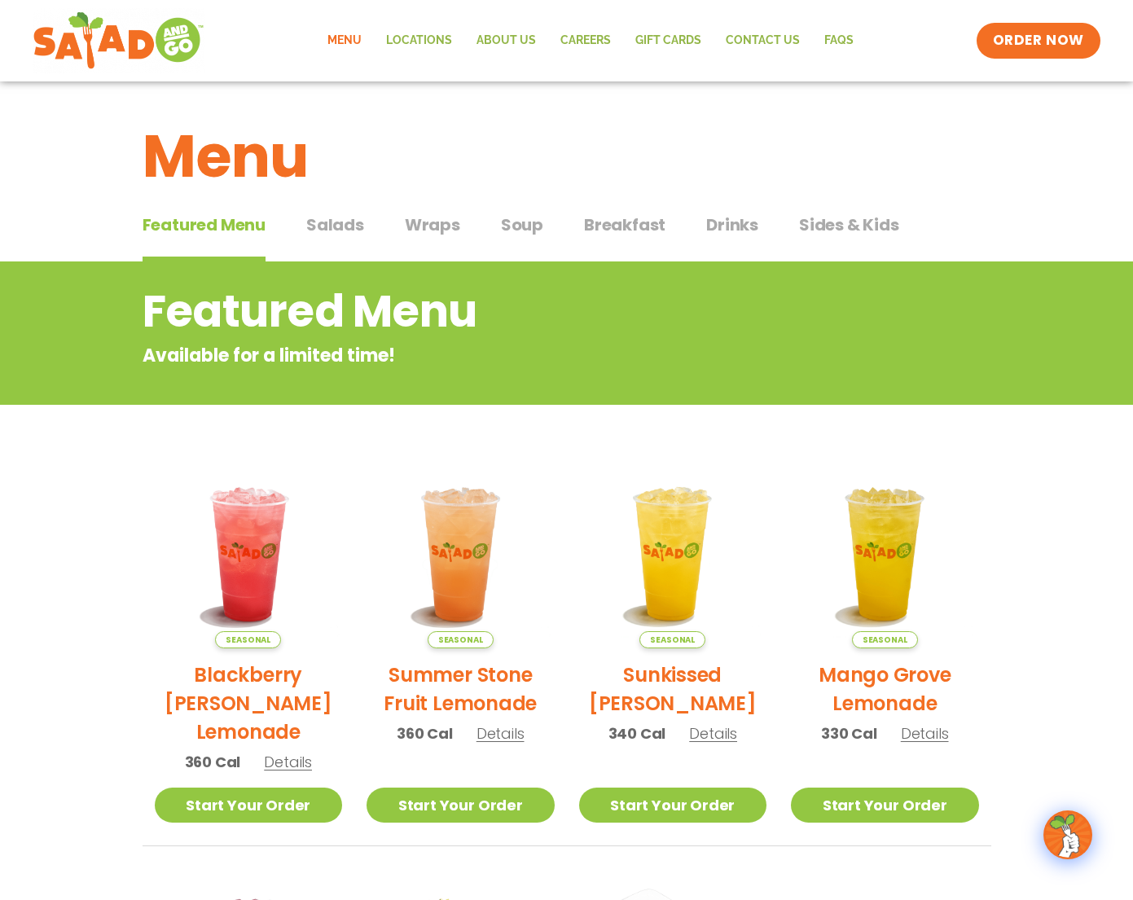
click at [343, 223] on span "Salads" at bounding box center [335, 225] width 58 height 24
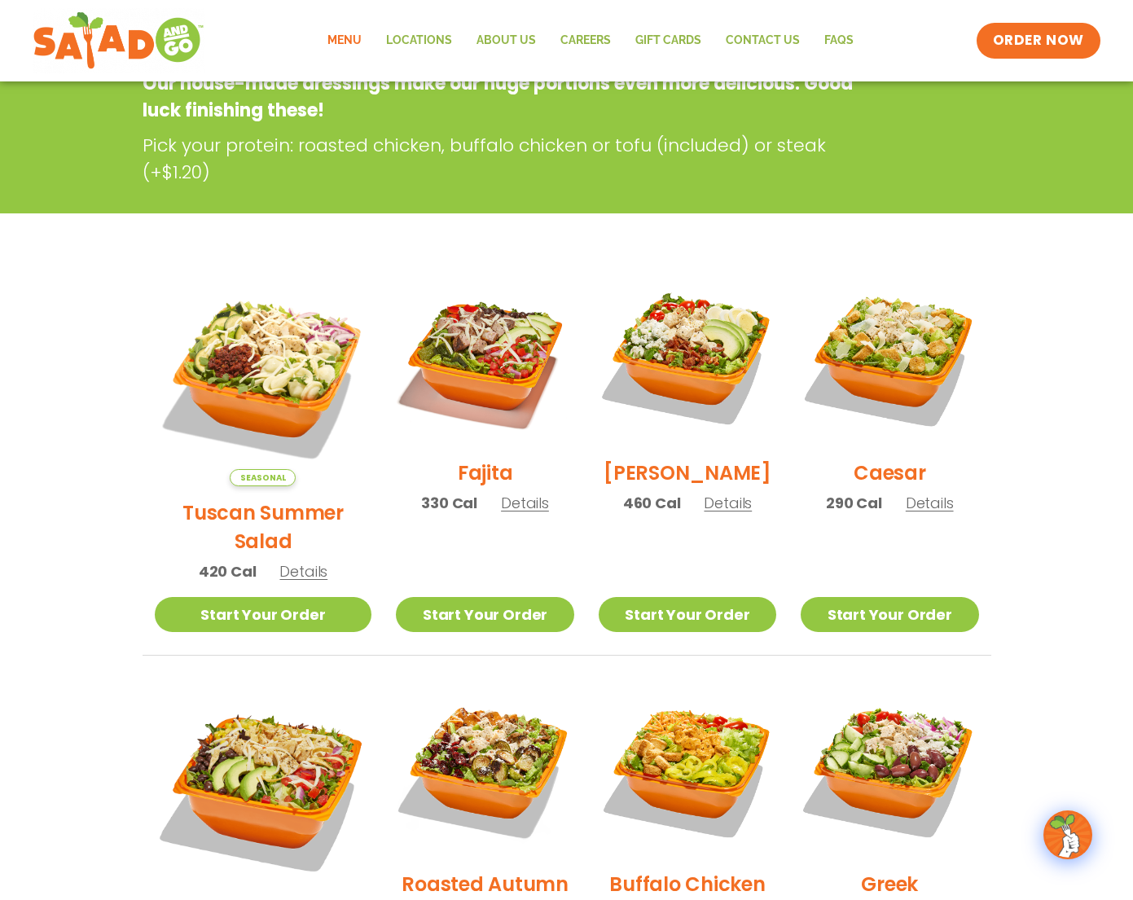
scroll to position [86, 0]
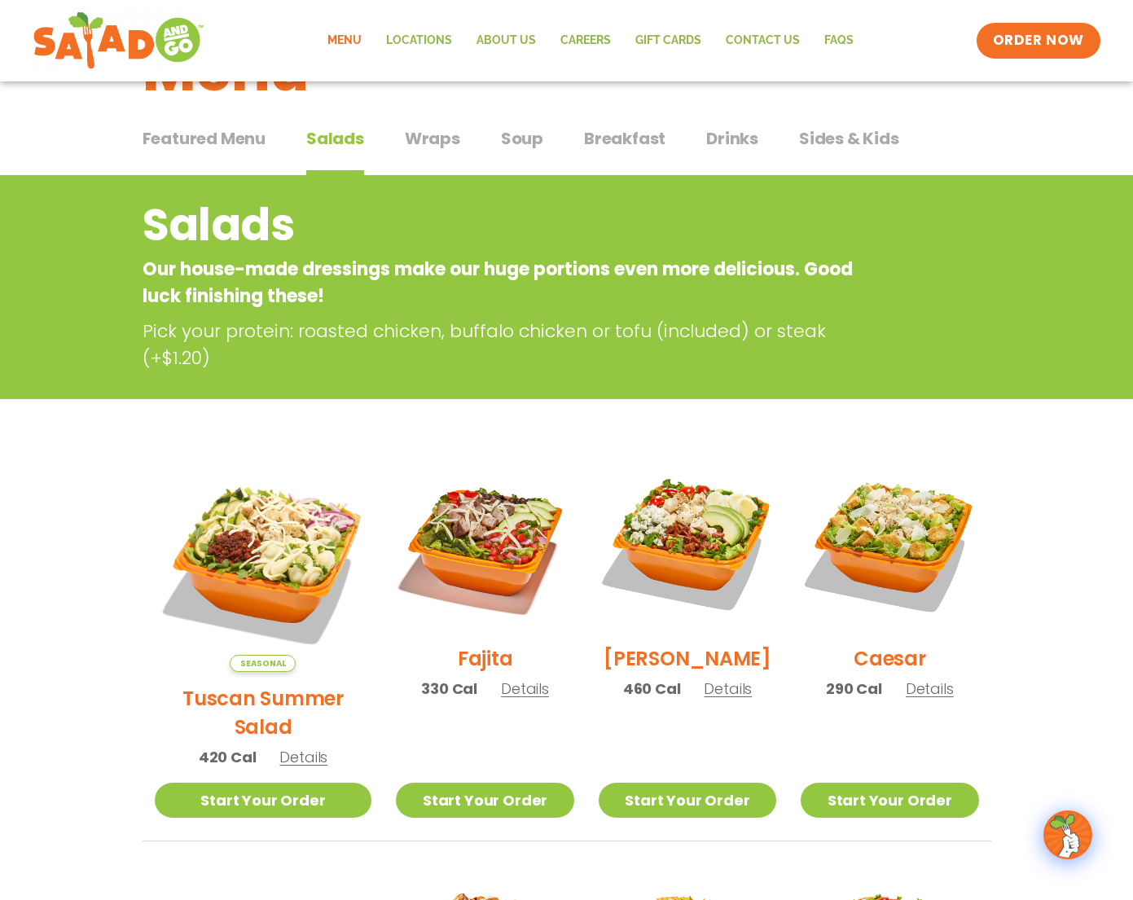
click at [147, 426] on section "Salads Our house-made dressings make our huge portions even more delicious. Goo…" at bounding box center [566, 891] width 1133 height 1432
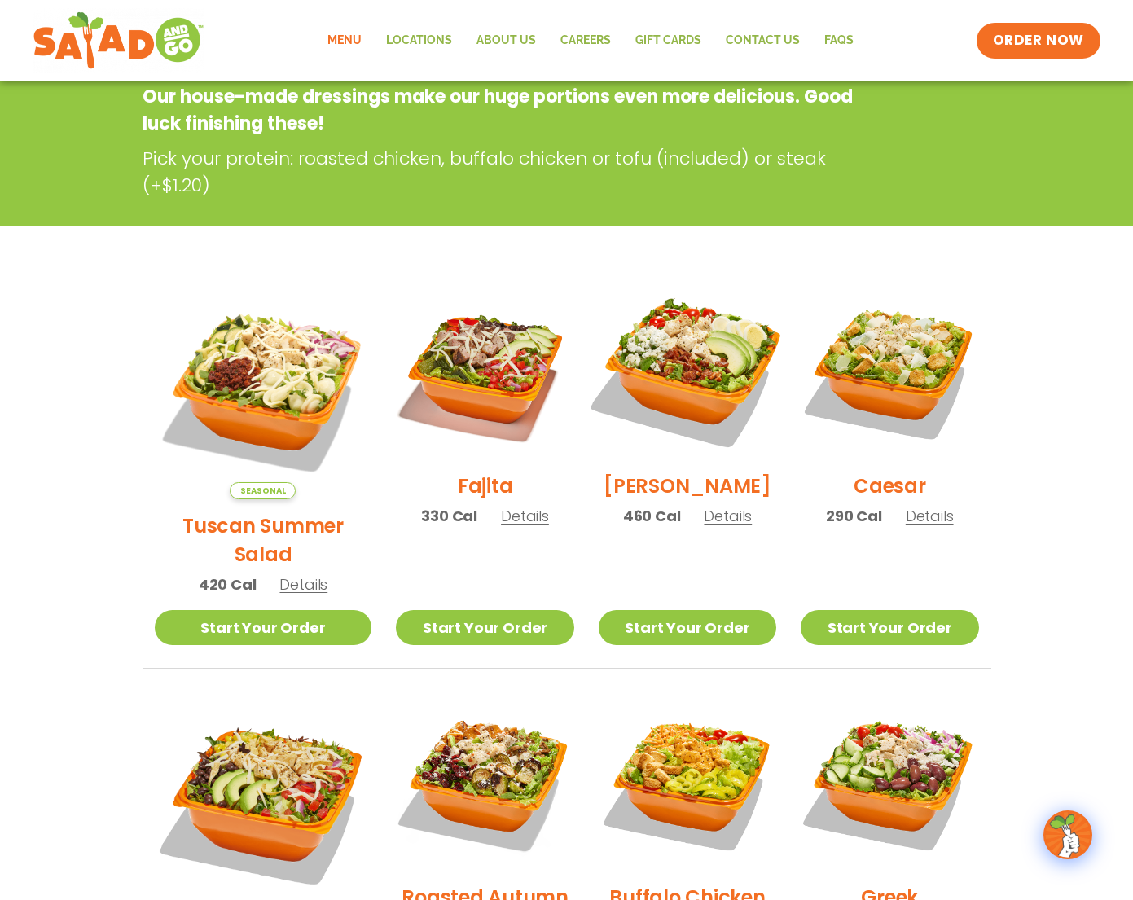
scroll to position [0, 0]
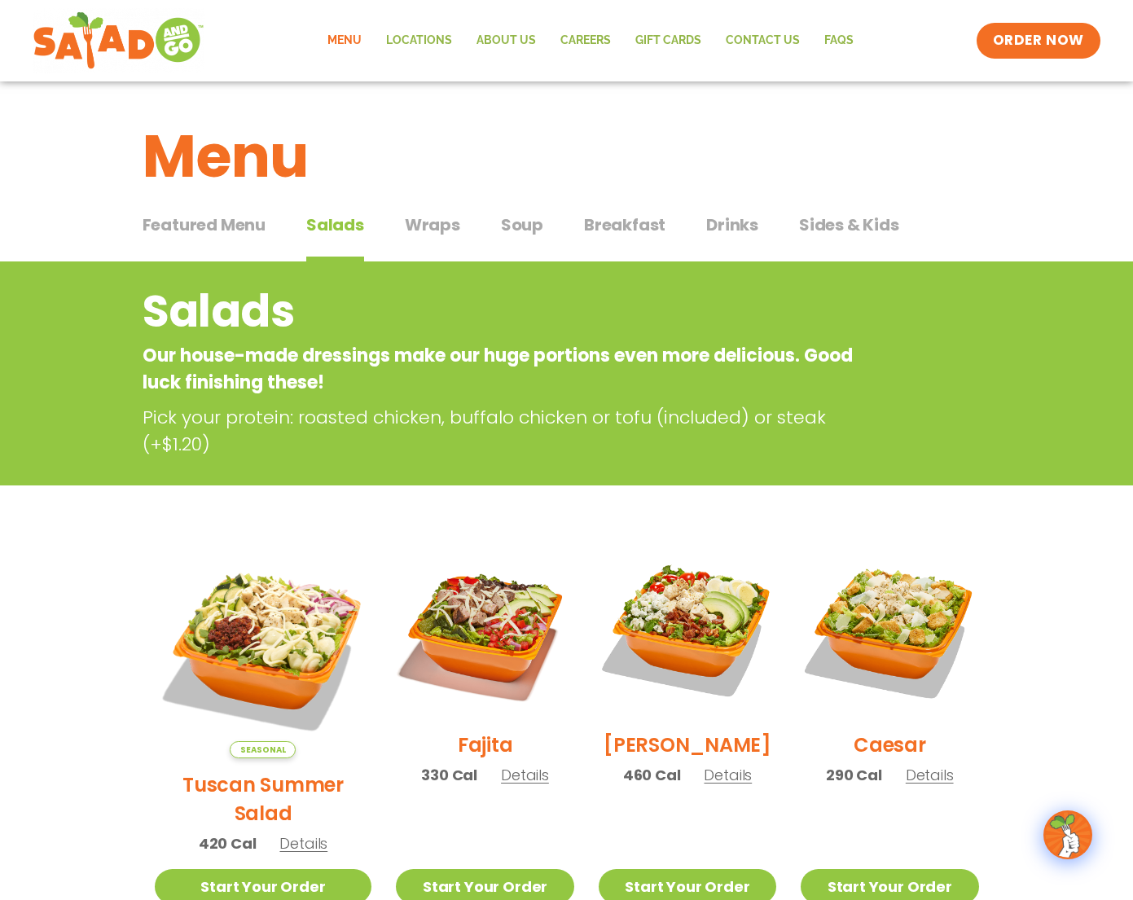
click at [636, 238] on button "Breakfast Breakfast" at bounding box center [624, 238] width 81 height 50
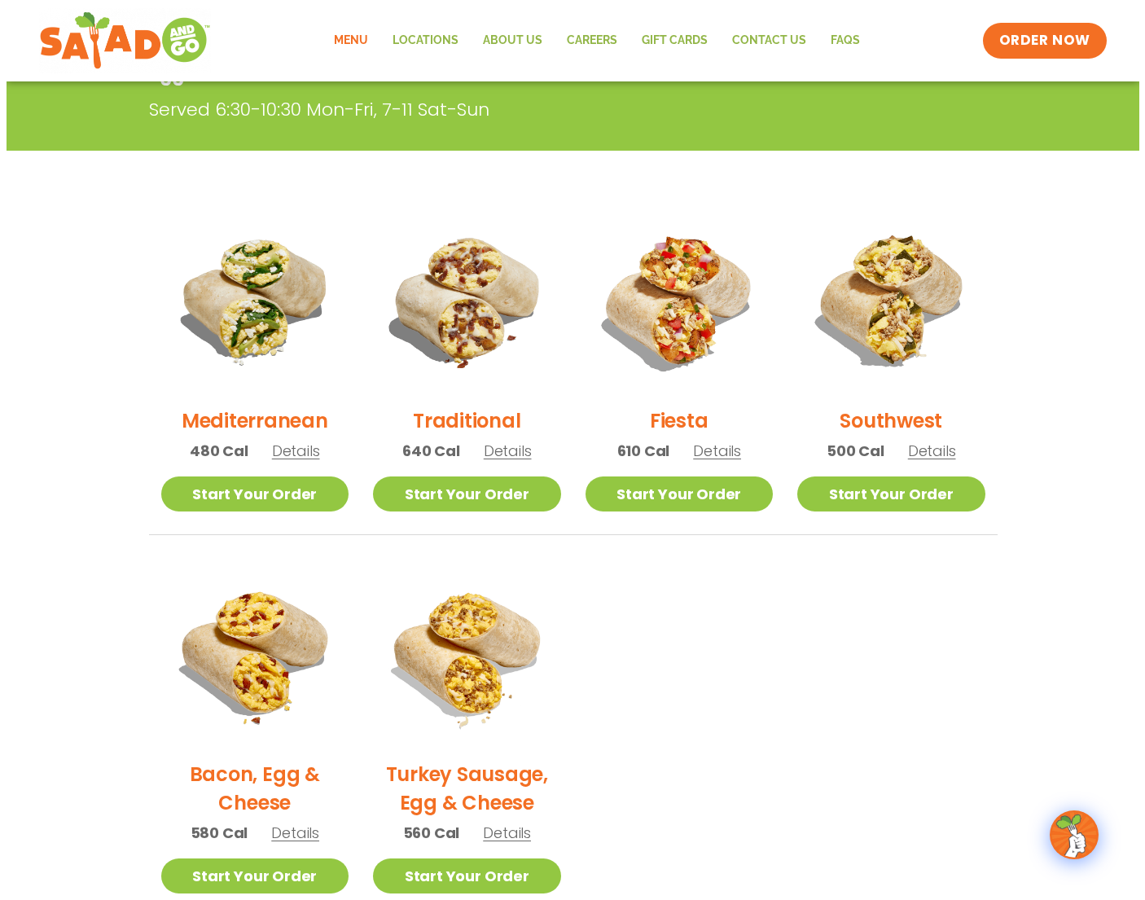
scroll to position [407, 0]
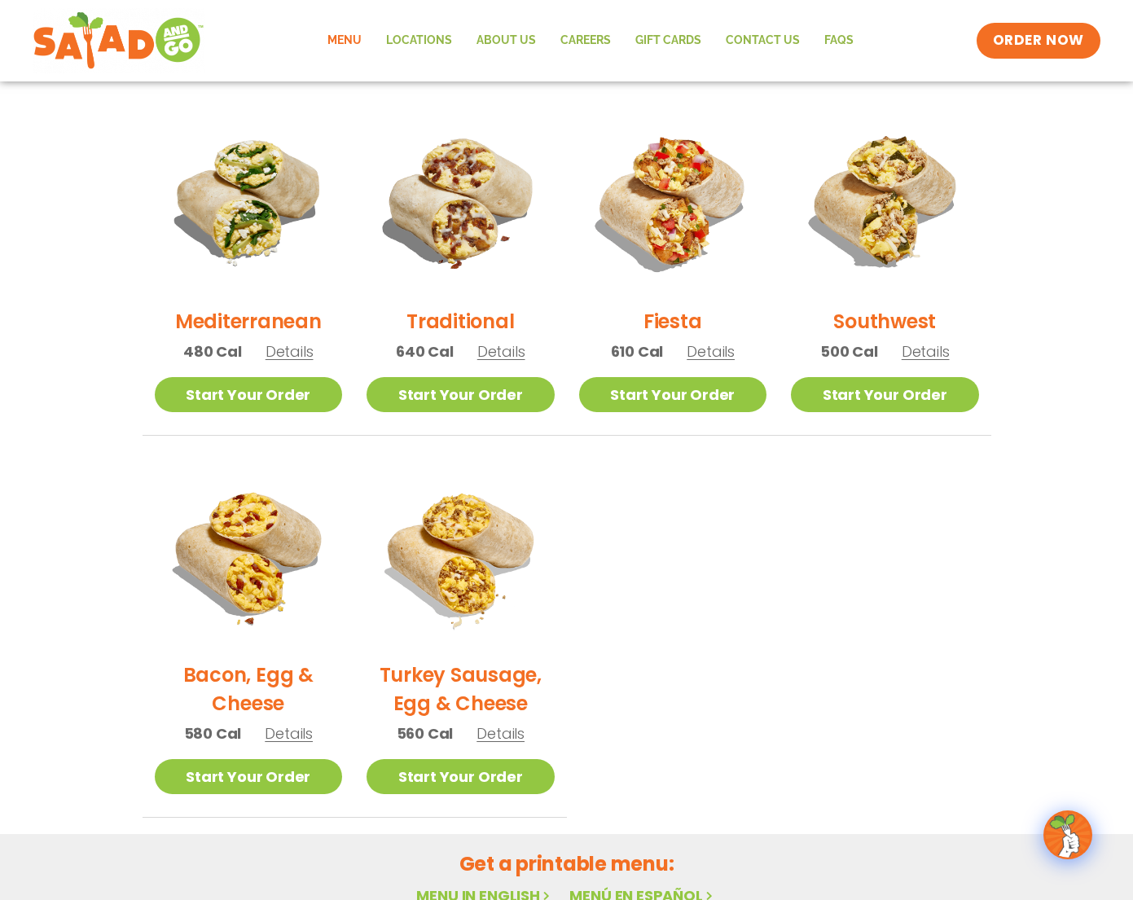
click at [696, 349] on span "Details" at bounding box center [711, 351] width 48 height 20
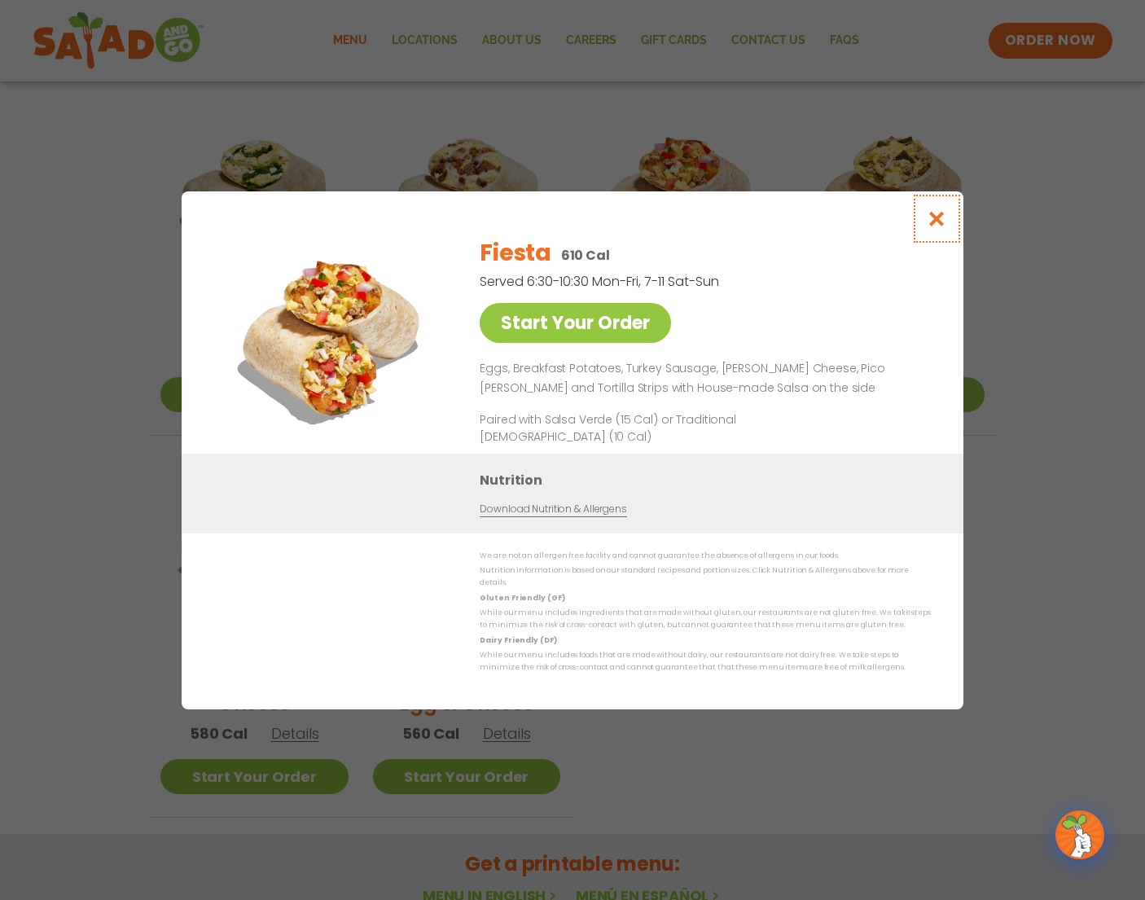
click at [920, 225] on button "Close modal" at bounding box center [937, 218] width 53 height 55
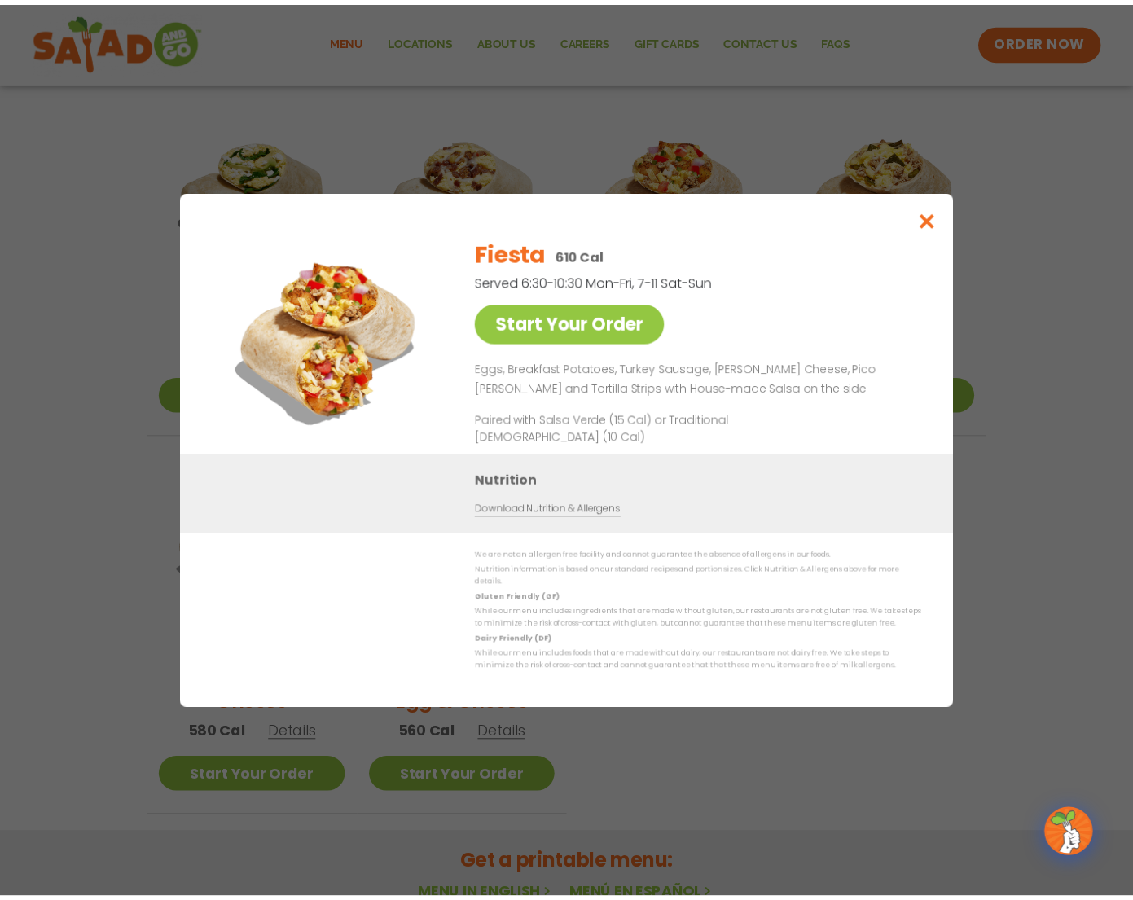
scroll to position [325, 0]
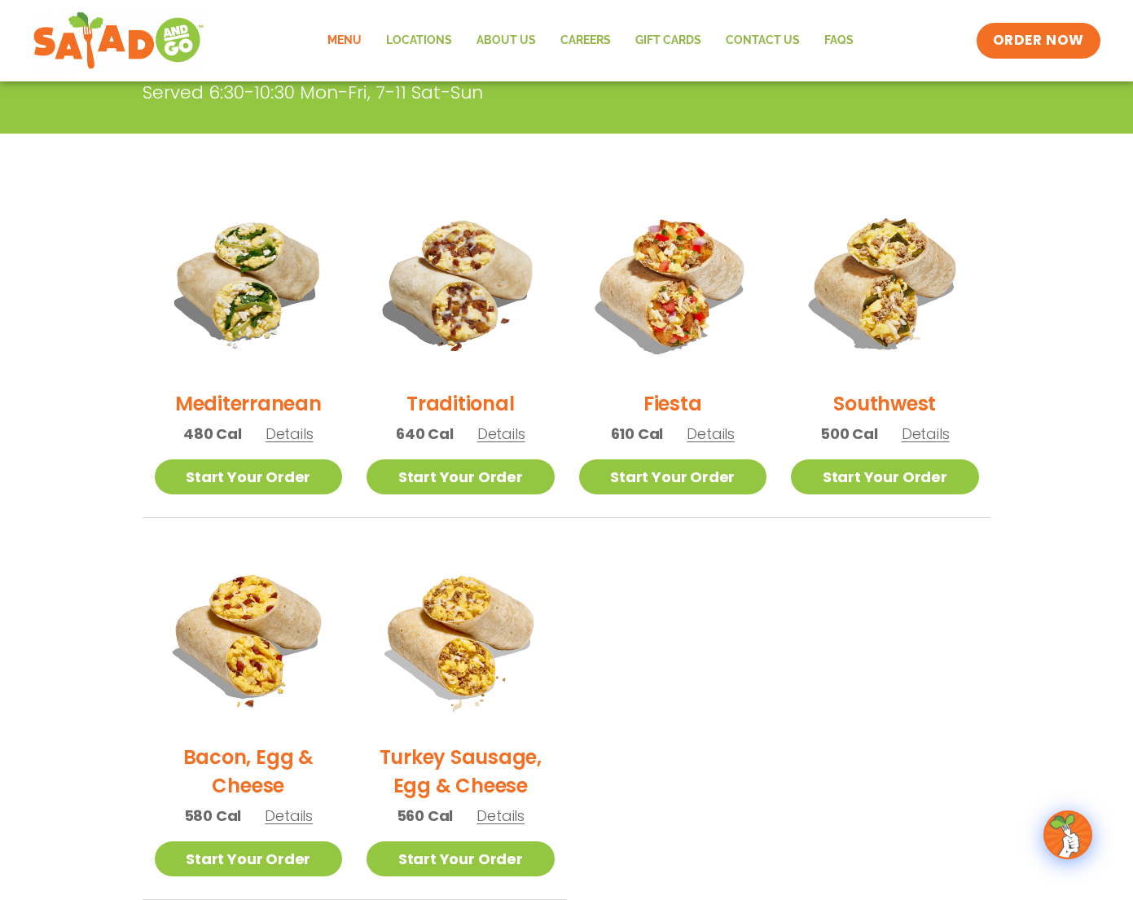
click at [502, 427] on span "Details" at bounding box center [501, 434] width 48 height 20
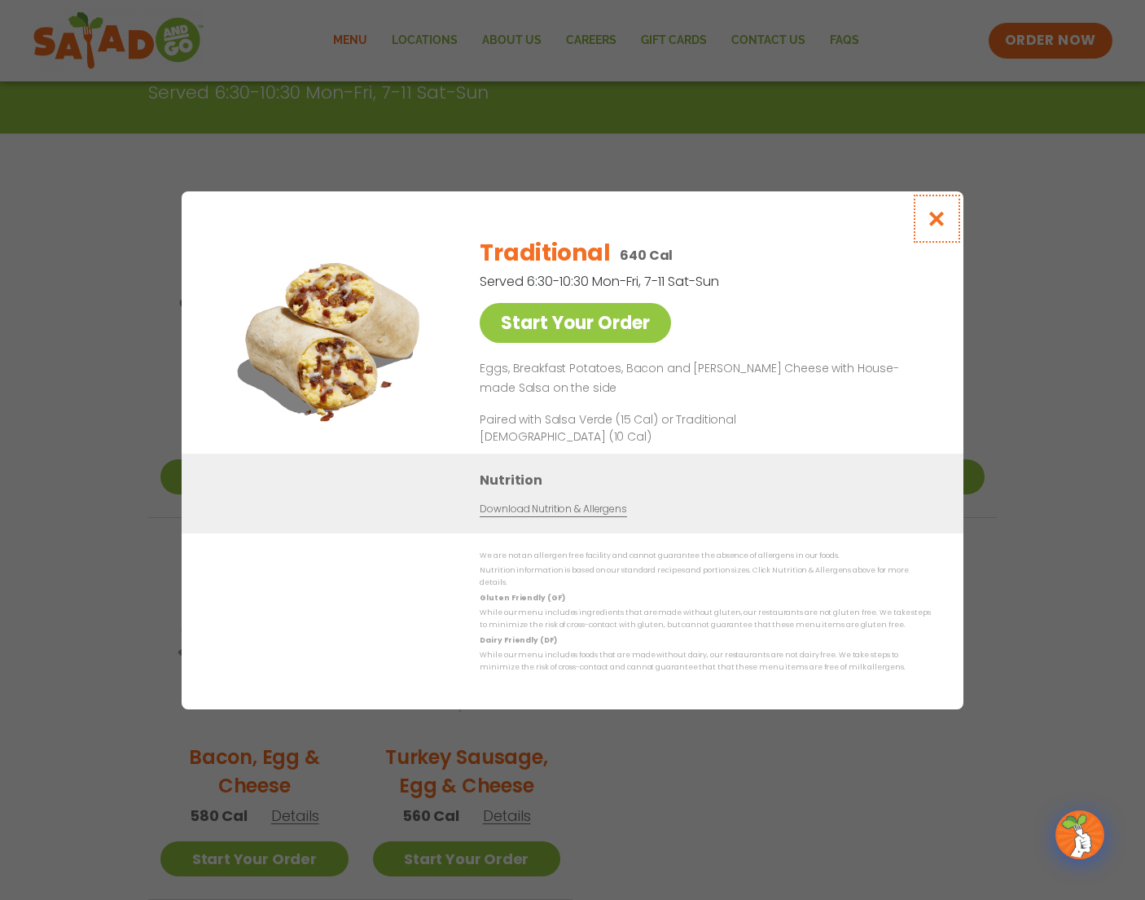
click at [929, 219] on icon "Close modal" at bounding box center [937, 218] width 20 height 17
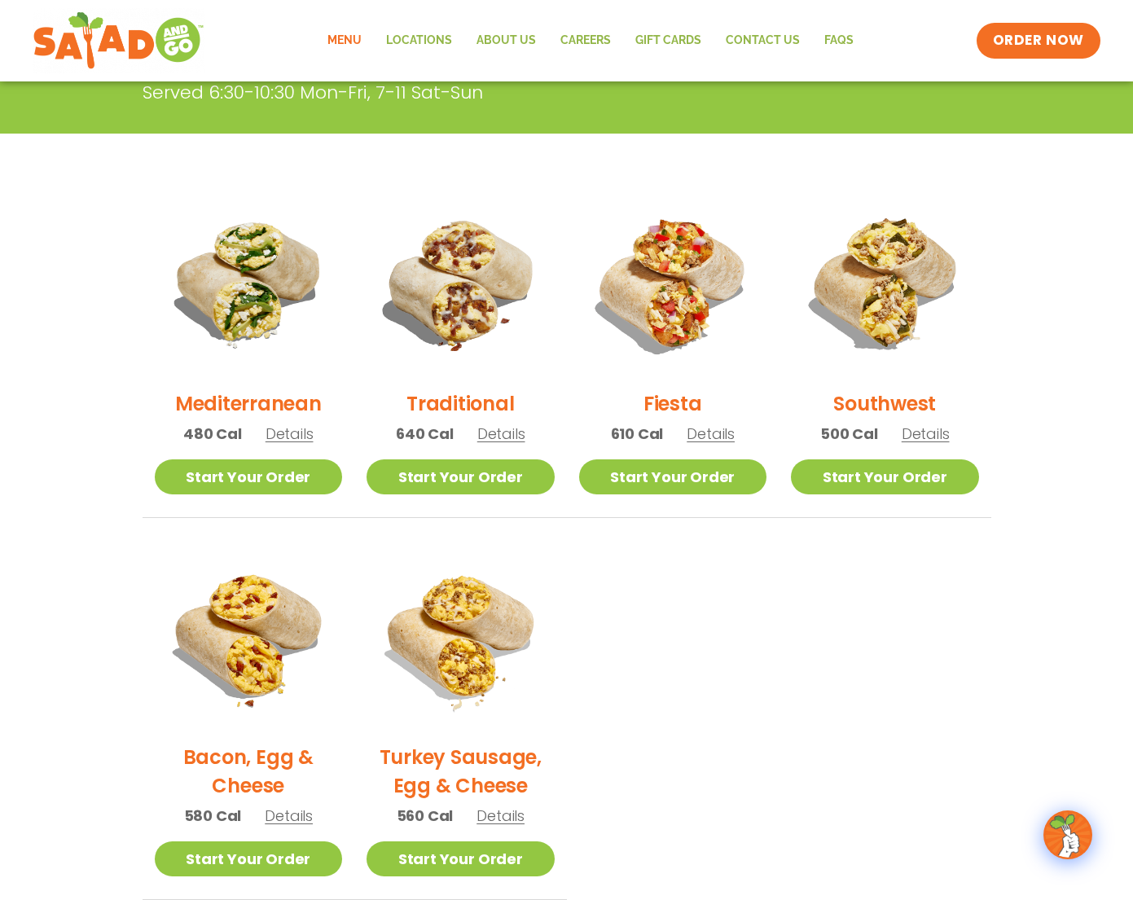
click at [920, 436] on span "Details" at bounding box center [926, 434] width 48 height 20
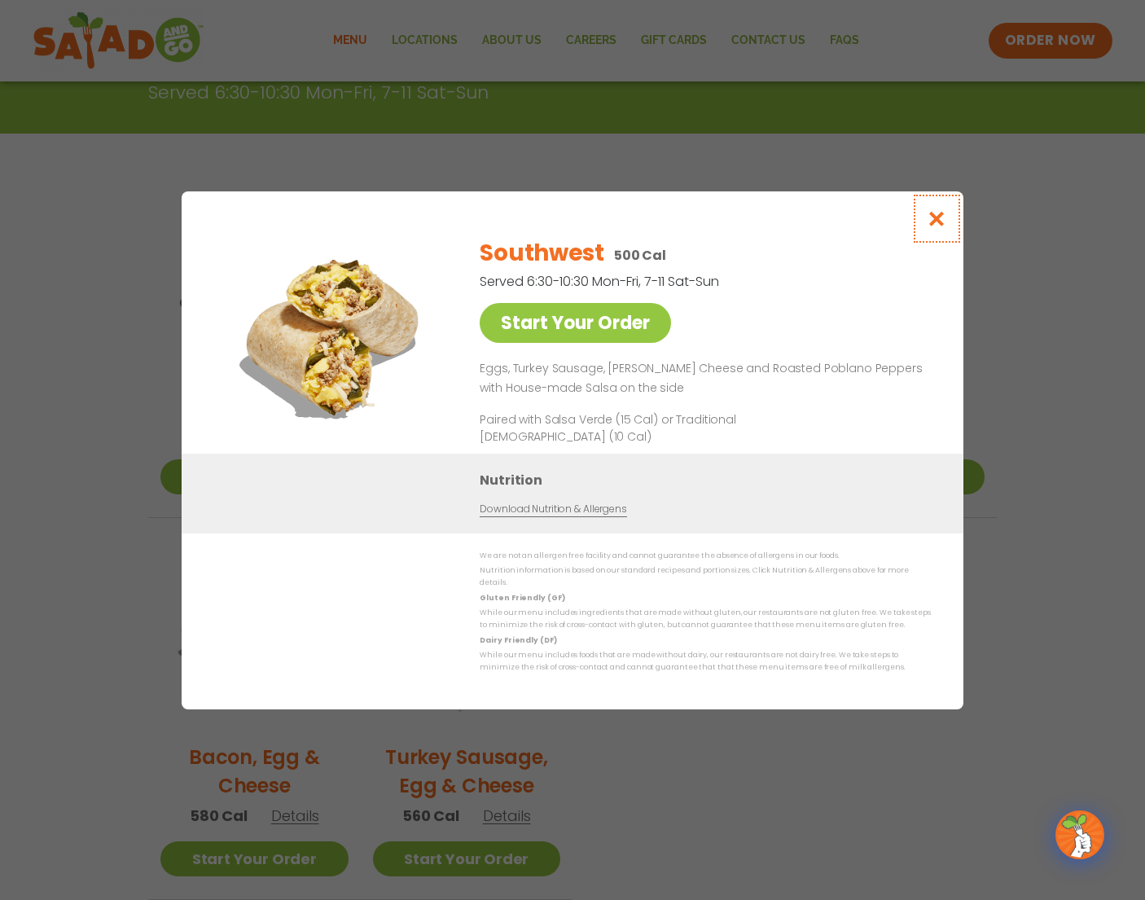
click at [940, 223] on icon "Close modal" at bounding box center [937, 218] width 20 height 17
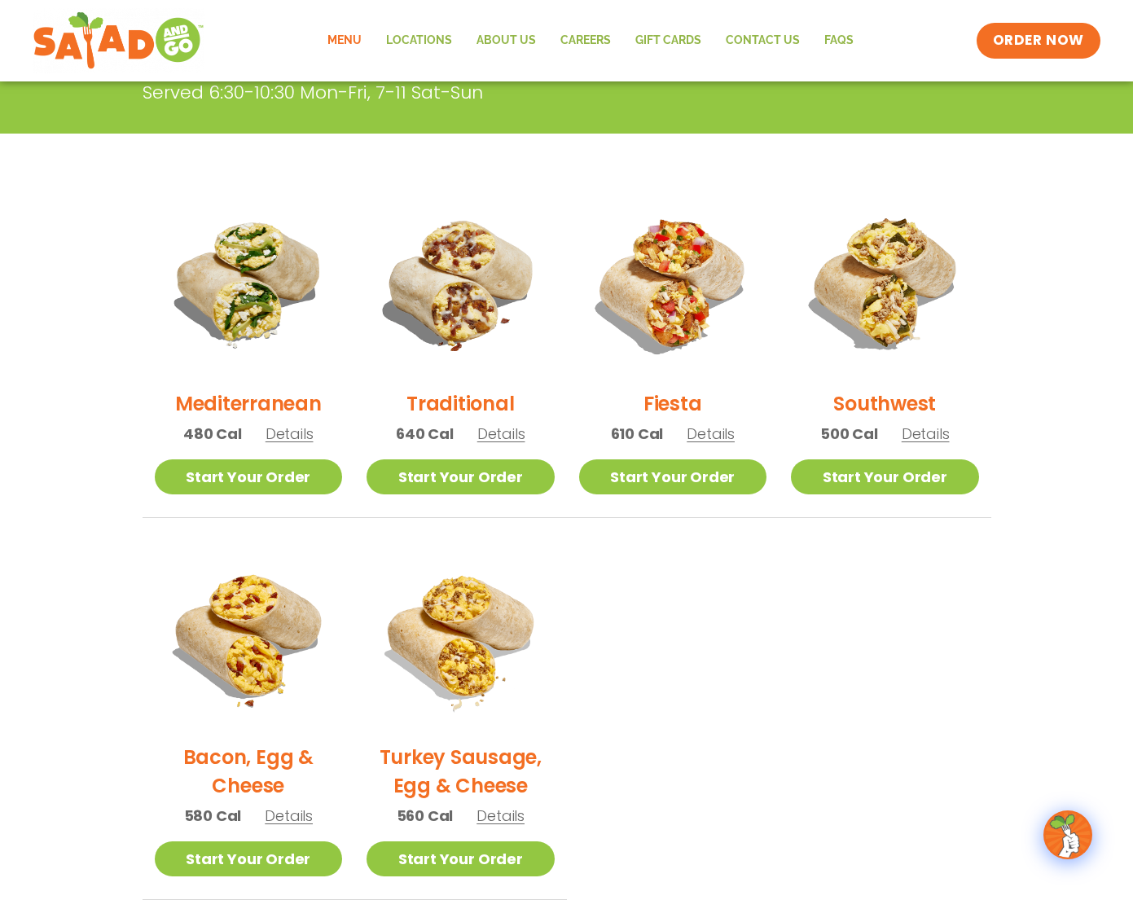
click at [295, 445] on div "Mediterranean 480 Cal Details" at bounding box center [249, 324] width 188 height 270
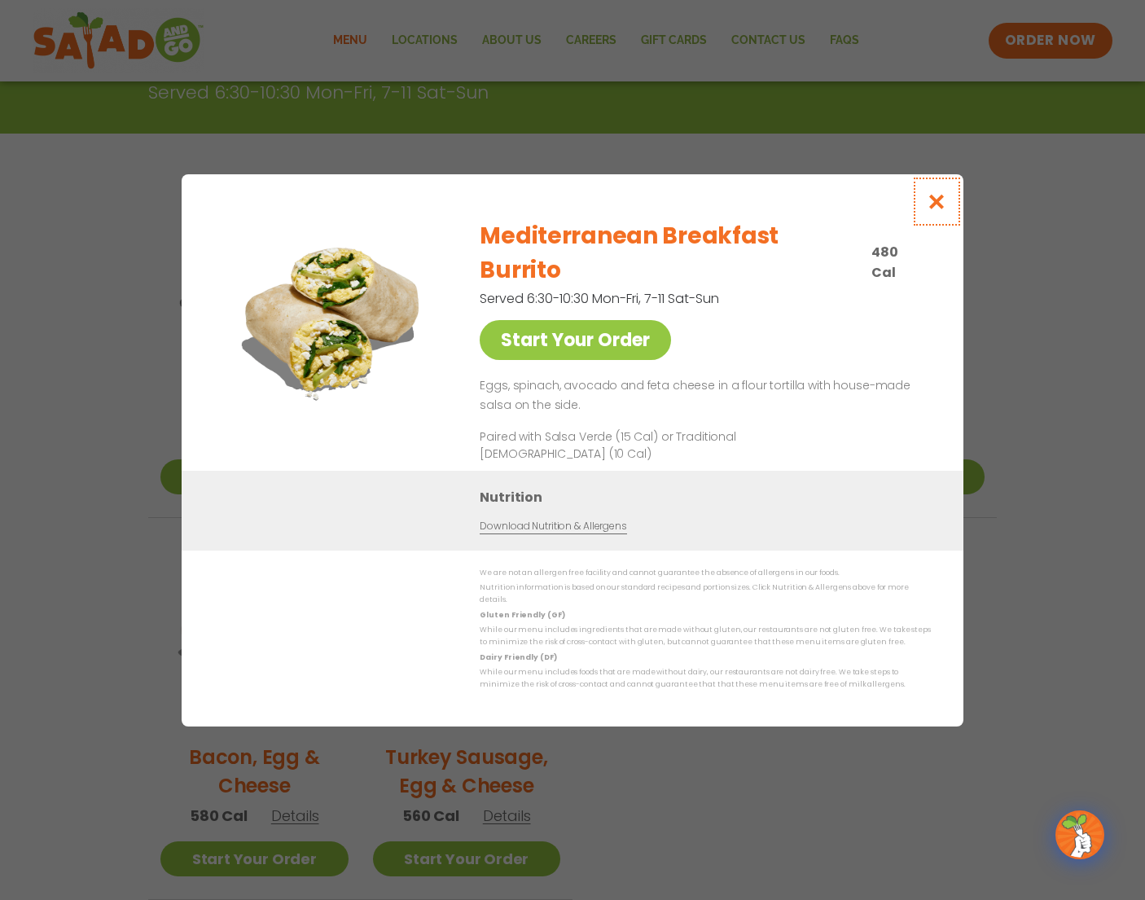
click at [939, 210] on icon "Close modal" at bounding box center [937, 201] width 20 height 17
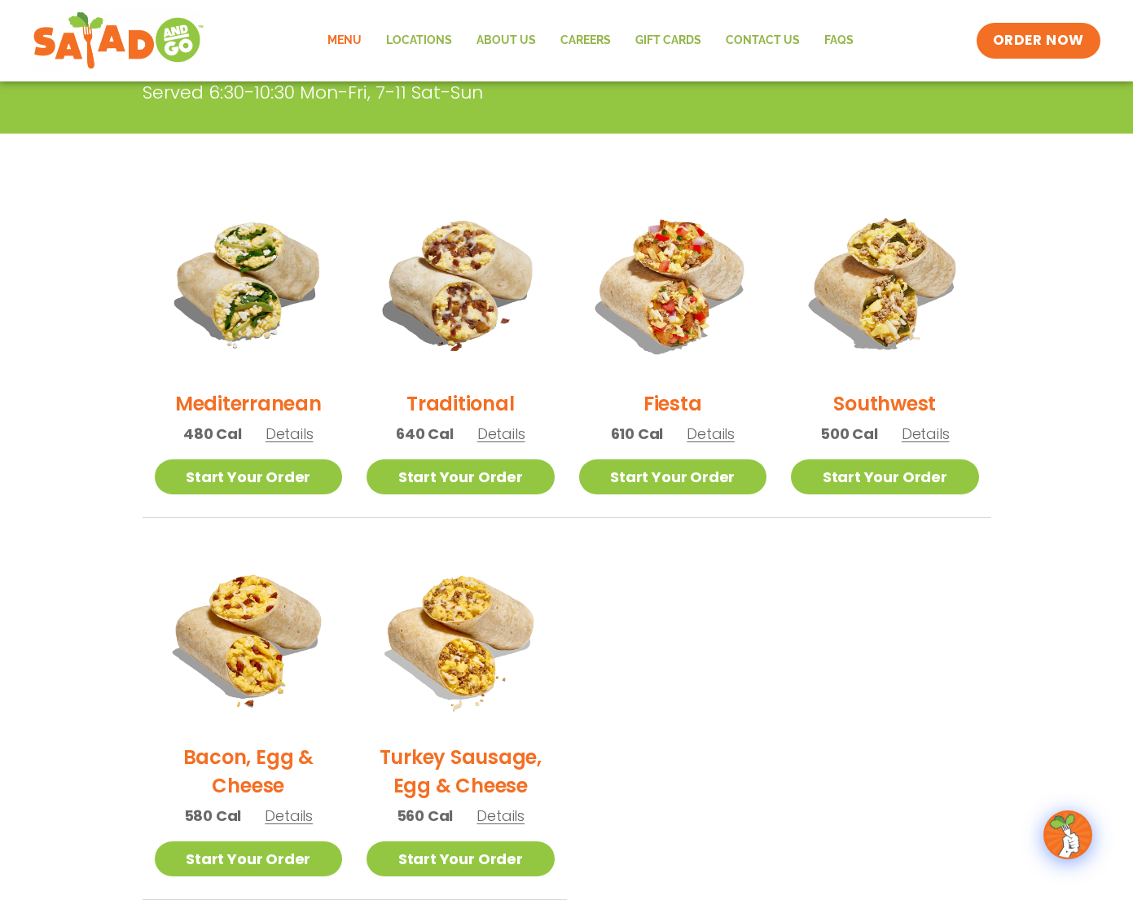
click at [930, 441] on span "Details" at bounding box center [926, 434] width 48 height 20
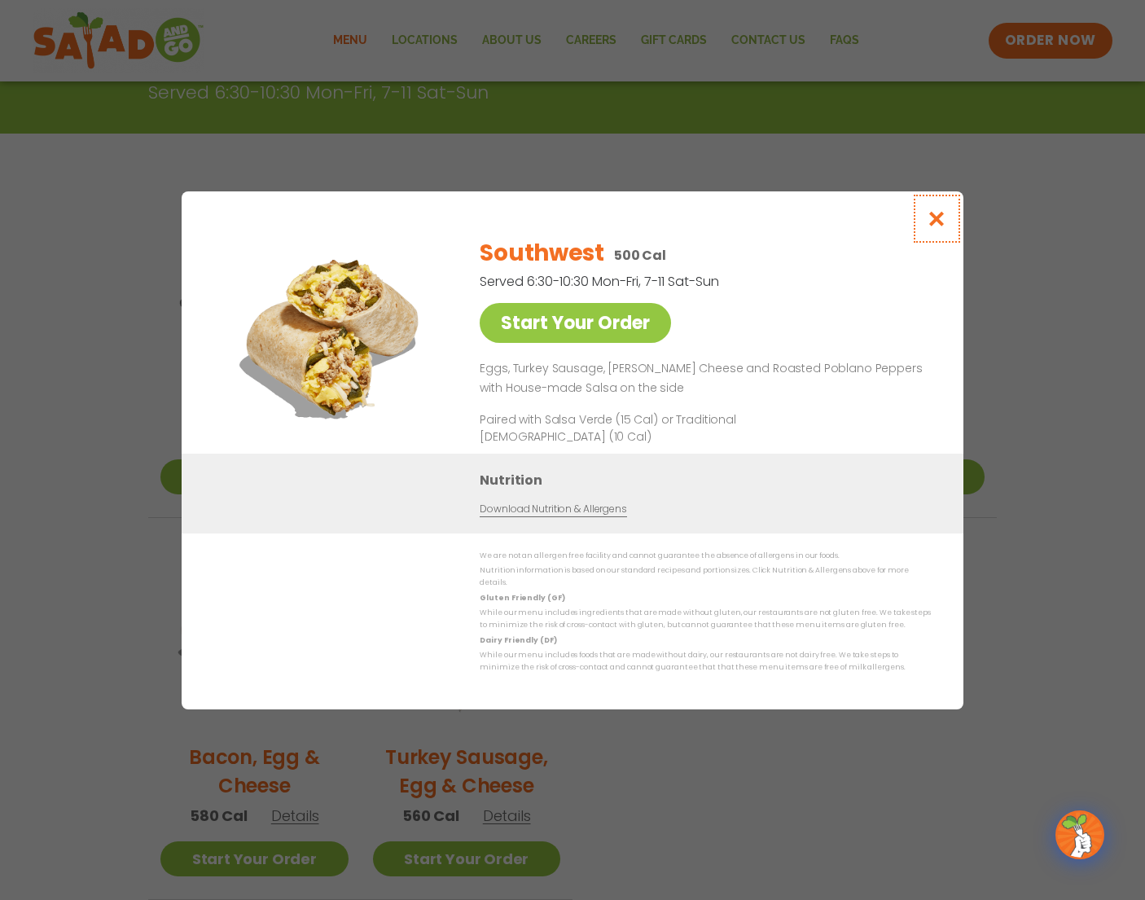
click at [945, 222] on icon "Close modal" at bounding box center [937, 218] width 20 height 17
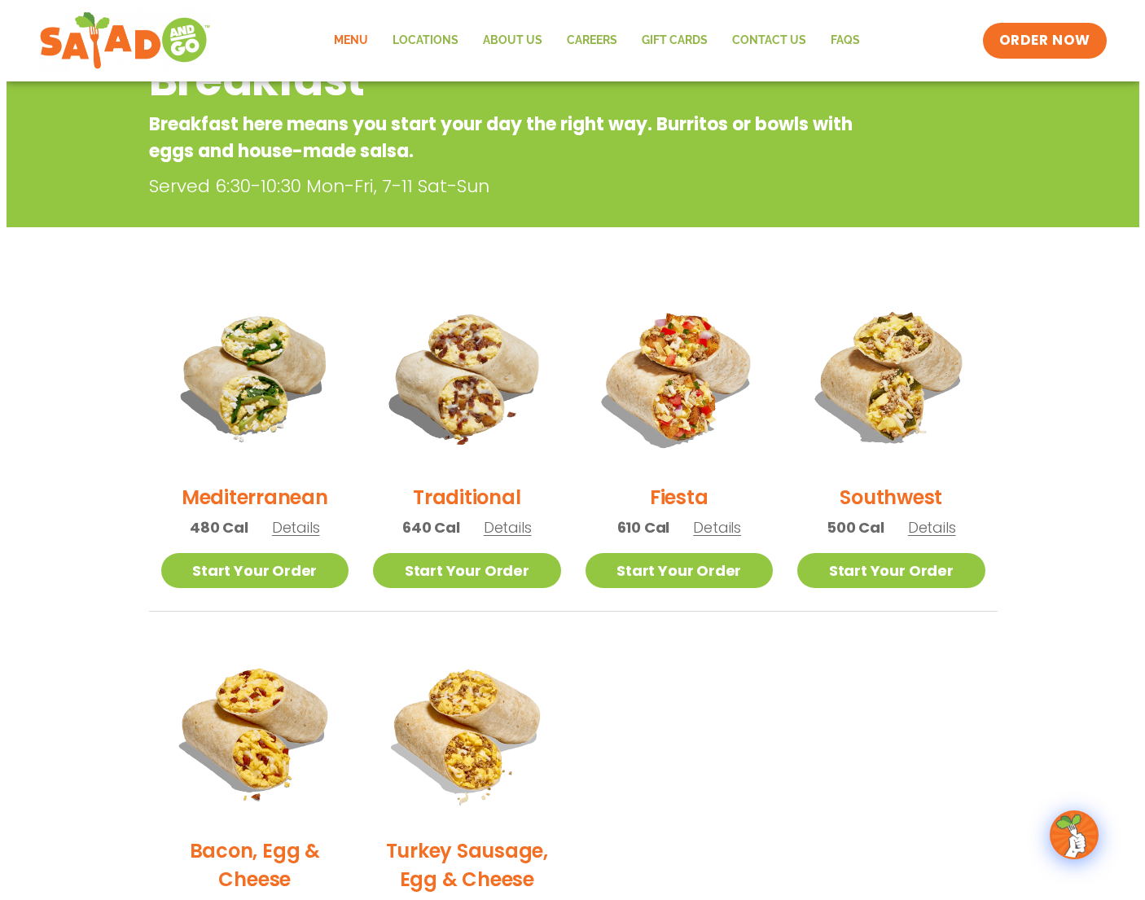
scroll to position [358, 0]
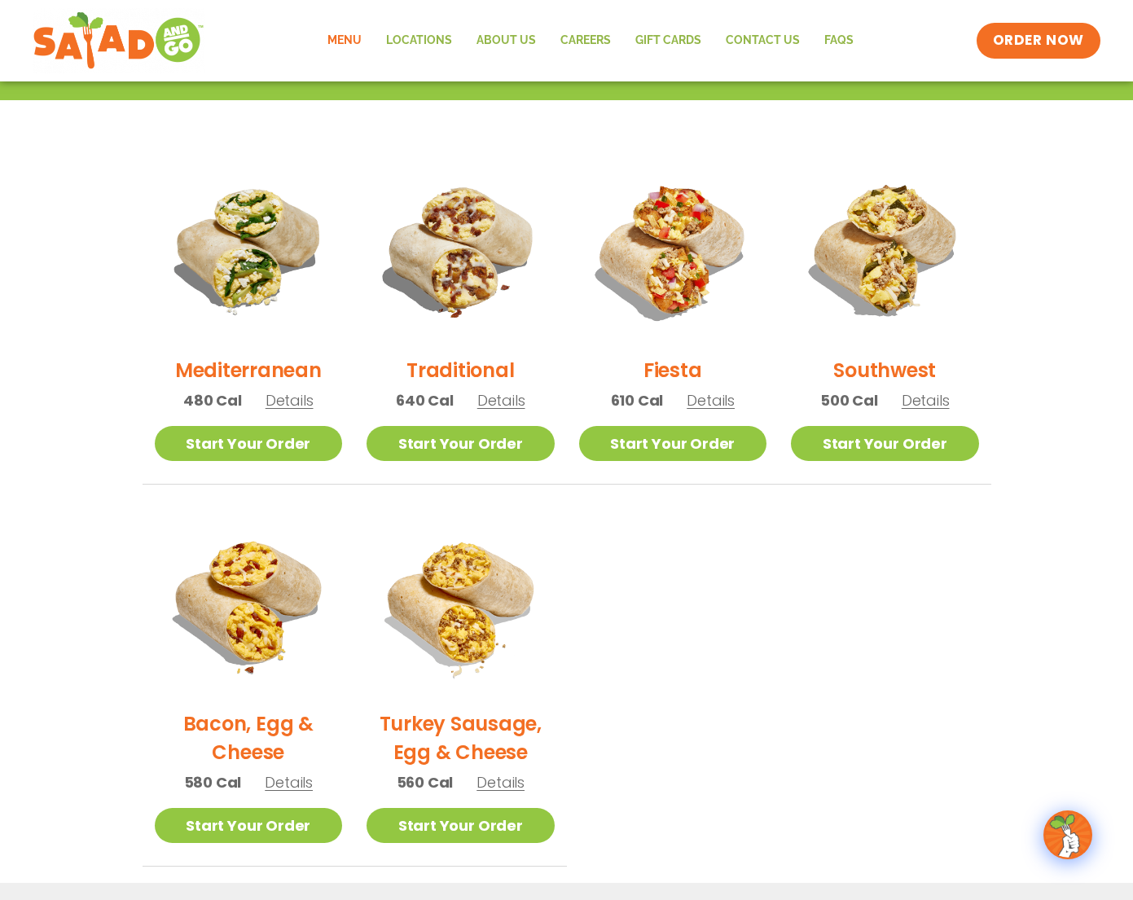
click at [705, 405] on span "Details" at bounding box center [711, 400] width 48 height 20
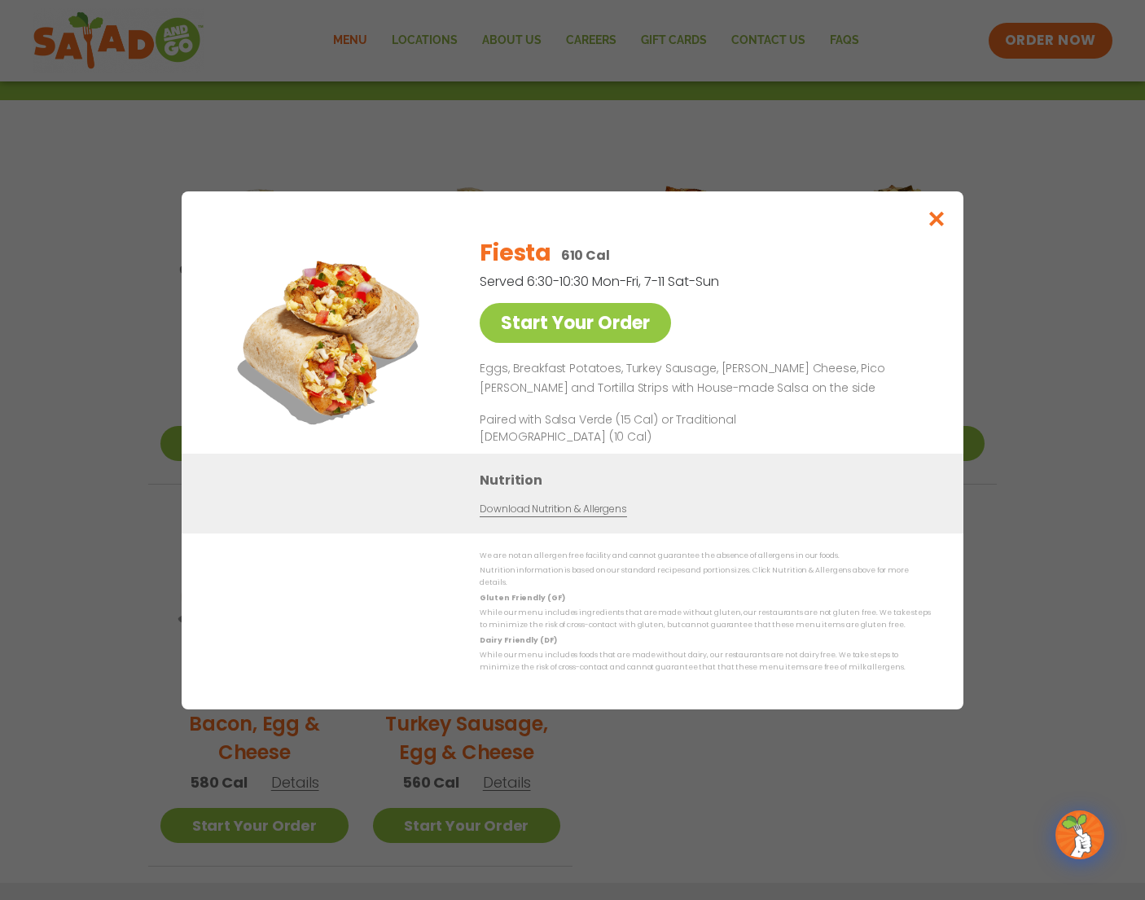
click at [1032, 343] on div "Start Your Order Fiesta 610 Cal Served 6:30-10:30 Mon-Fri, 7-11 Sat-Sun Start Y…" at bounding box center [572, 450] width 1145 height 900
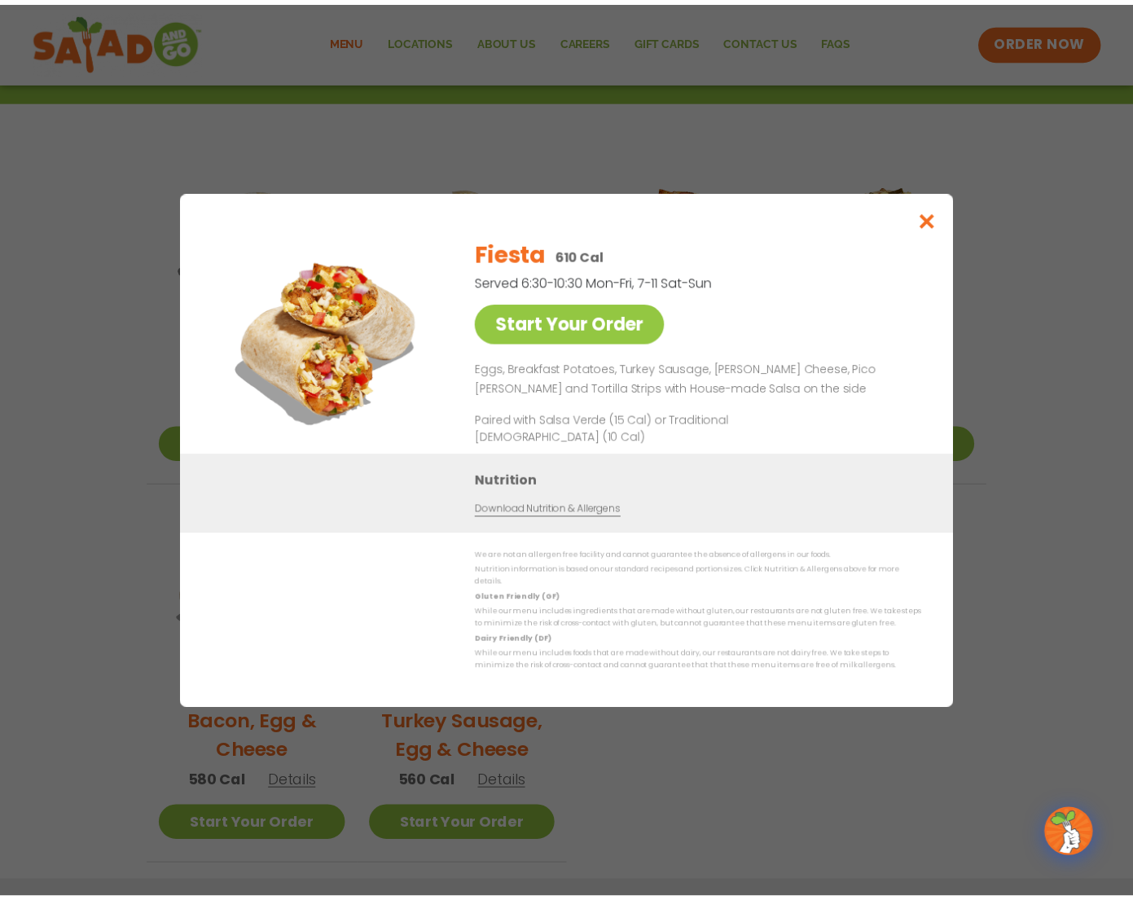
scroll to position [325, 0]
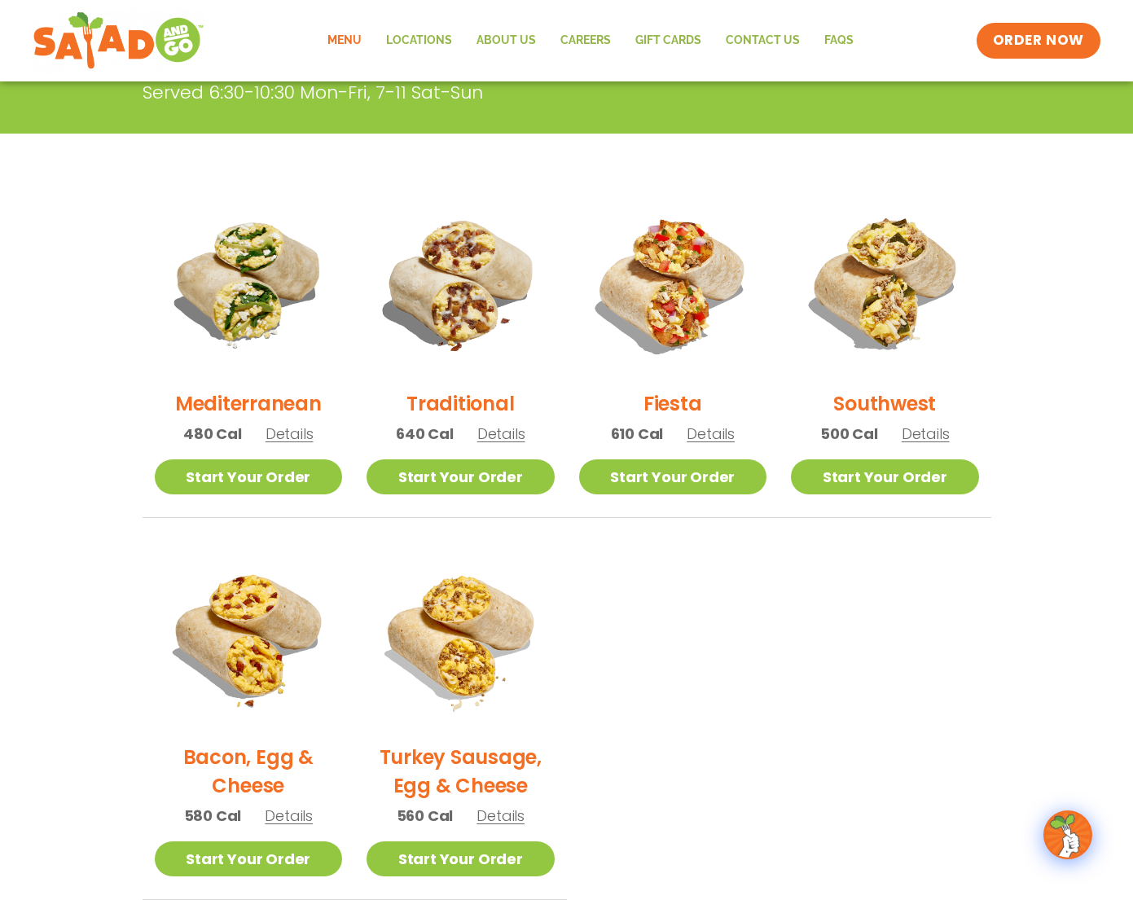
click at [920, 438] on span "Details" at bounding box center [926, 434] width 48 height 20
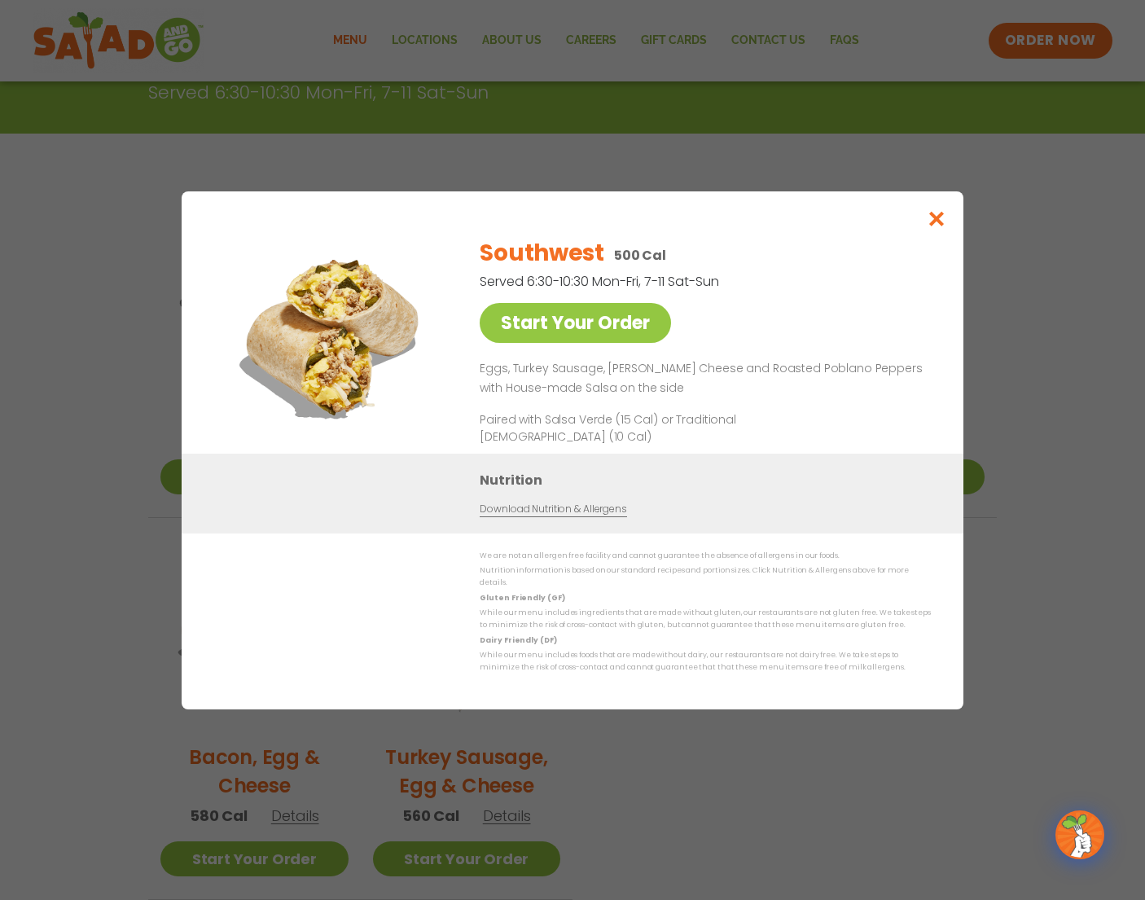
click at [1066, 380] on div "Start Your Order Southwest 500 Cal Served 6:30-10:30 Mon-Fri, 7-11 Sat-Sun Star…" at bounding box center [572, 450] width 1145 height 900
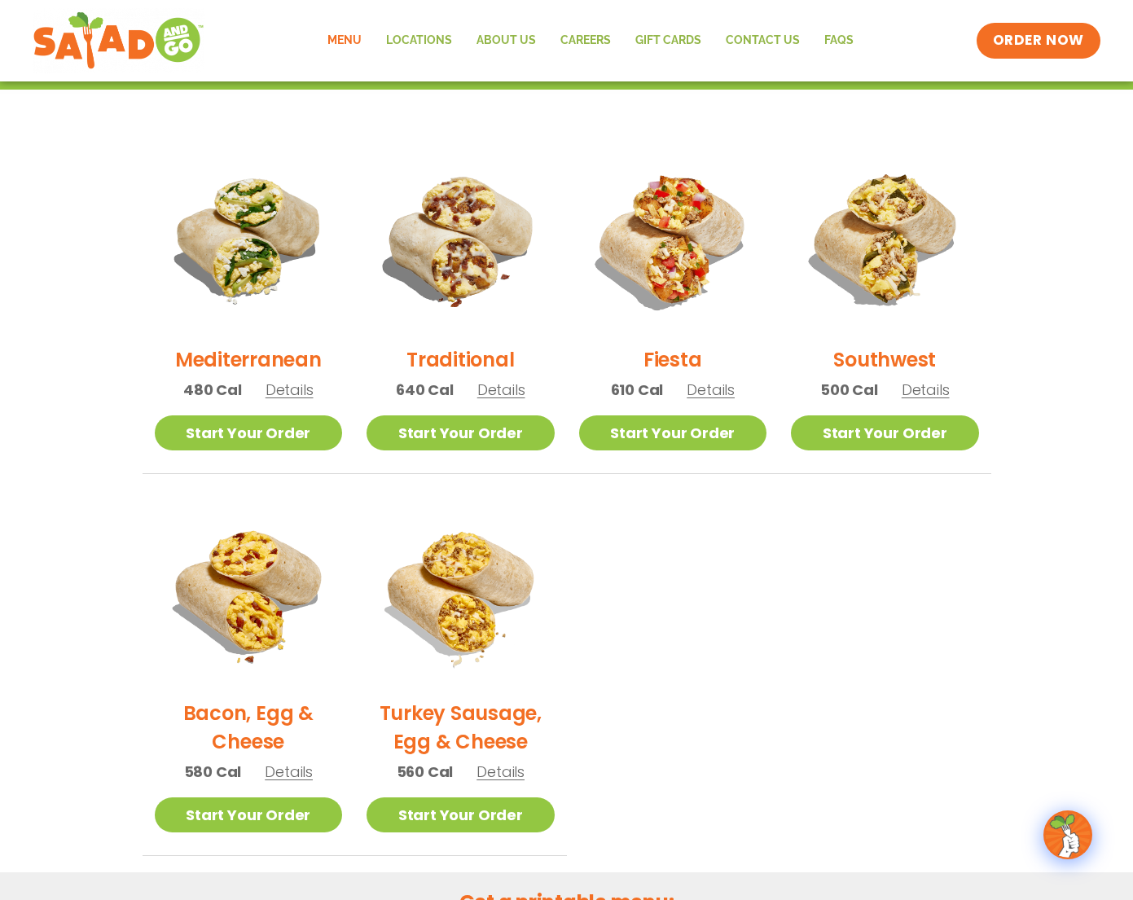
scroll to position [407, 0]
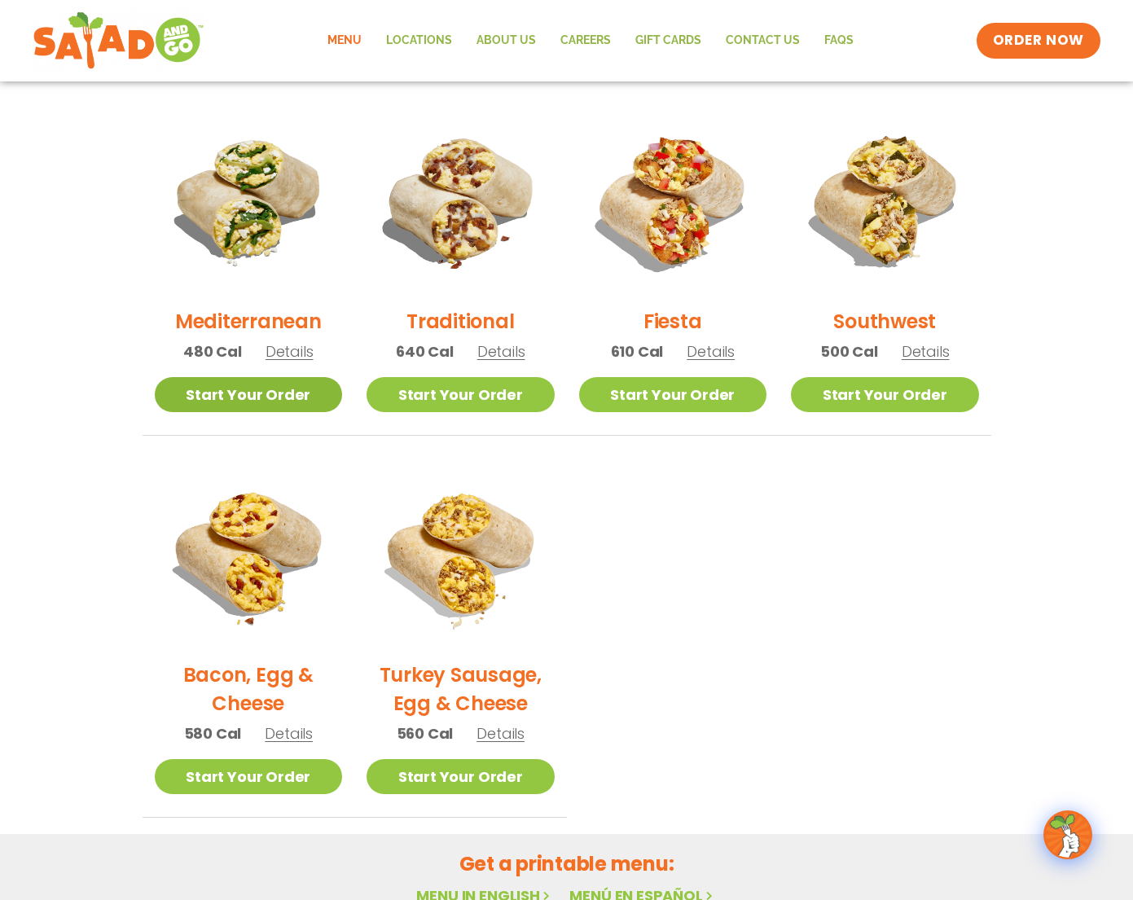
click at [301, 406] on link "Start Your Order" at bounding box center [249, 394] width 188 height 35
